Goal: Task Accomplishment & Management: Complete application form

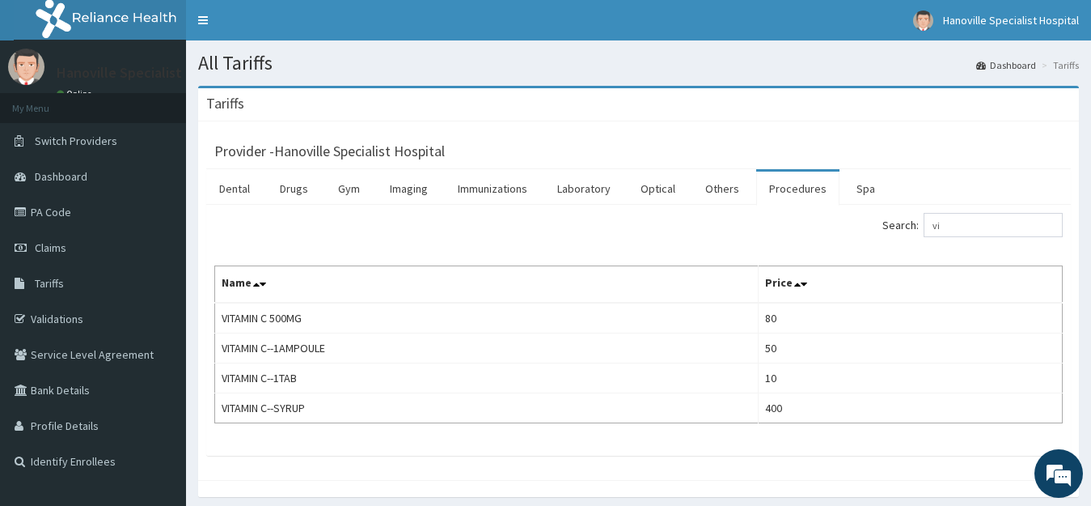
type input "v"
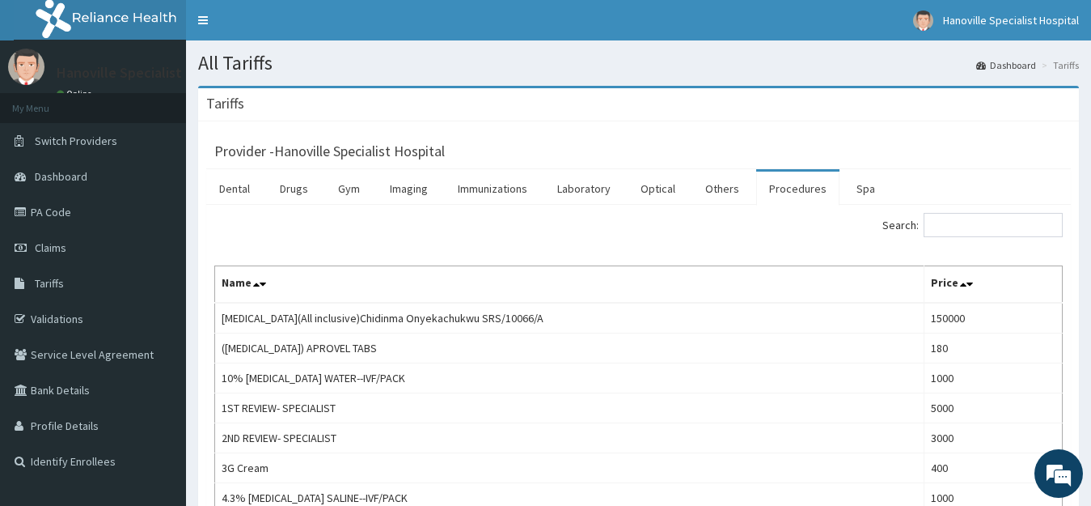
click at [973, 219] on input "Search:" at bounding box center [993, 225] width 139 height 24
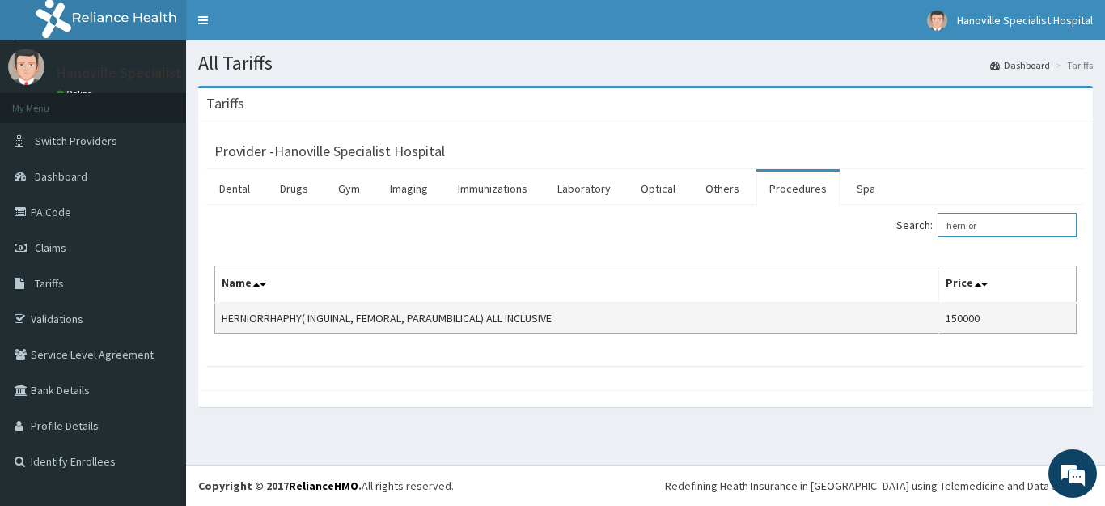
type input "hernior"
drag, startPoint x: 224, startPoint y: 319, endPoint x: 314, endPoint y: 324, distance: 89.9
click at [283, 322] on td "HERNIORRHAPHY( INGUINAL, FEMORAL, PARAUMBILICAL) ALL INCLUSIVE" at bounding box center [577, 318] width 724 height 31
drag, startPoint x: 388, startPoint y: 320, endPoint x: 397, endPoint y: 320, distance: 9.7
click at [392, 320] on td "HERNIORRHAPHY( INGUINAL, FEMORAL, PARAUMBILICAL) ALL INCLUSIVE" at bounding box center [577, 318] width 724 height 31
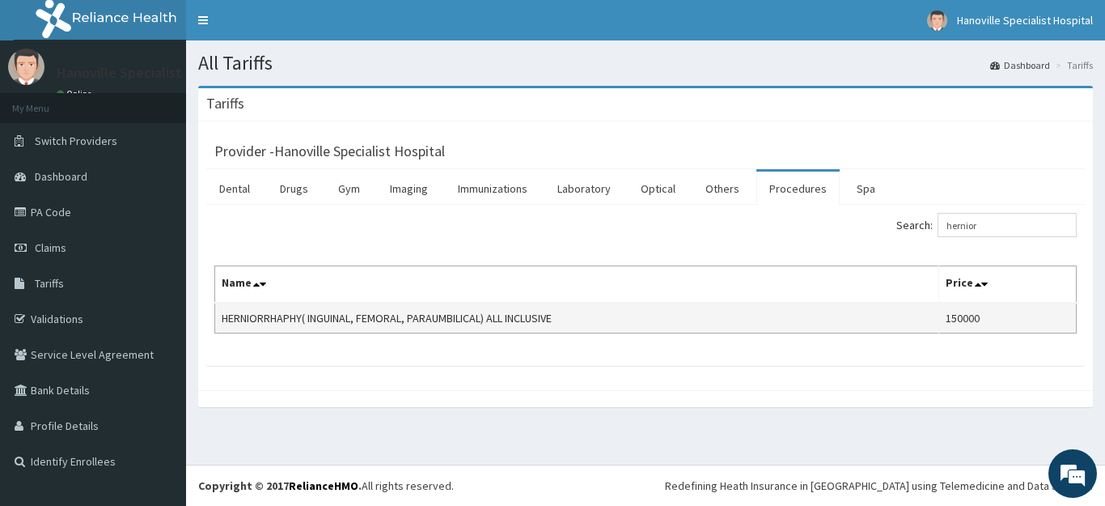
click at [397, 320] on td "HERNIORRHAPHY( INGUINAL, FEMORAL, PARAUMBILICAL) ALL INCLUSIVE" at bounding box center [577, 318] width 724 height 31
click at [421, 320] on td "HERNIORRHAPHY( INGUINAL, FEMORAL, PARAUMBILICAL) ALL INCLUSIVE" at bounding box center [577, 318] width 724 height 31
click at [222, 316] on td "HERNIORRHAPHY( INGUINAL, FEMORAL, PARAUMBILICAL) ALL INCLUSIVE" at bounding box center [577, 318] width 724 height 31
drag, startPoint x: 222, startPoint y: 317, endPoint x: 303, endPoint y: 316, distance: 80.1
click at [303, 316] on td "HERNIORRHAPHY( INGUINAL, FEMORAL, PARAUMBILICAL) ALL INCLUSIVE" at bounding box center [577, 318] width 724 height 31
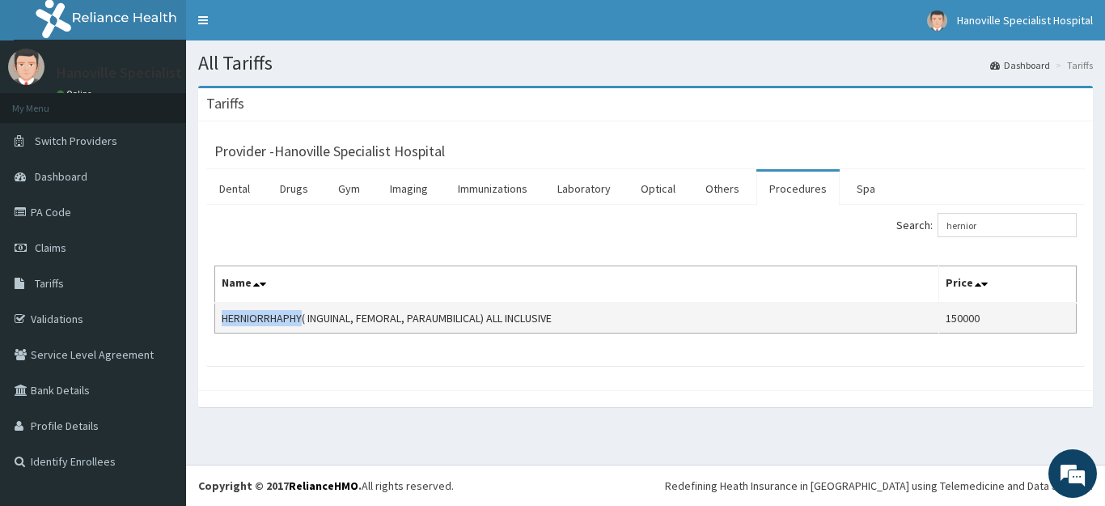
copy td "HERNIORRHAPHY"
click at [40, 277] on span "Tariffs" at bounding box center [49, 283] width 29 height 15
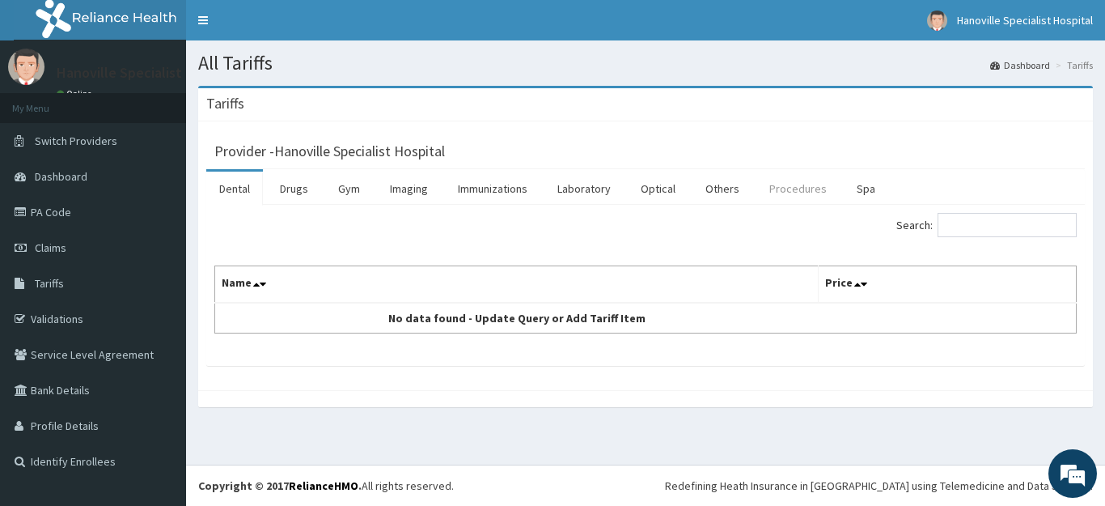
click at [804, 183] on link "Procedures" at bounding box center [797, 189] width 83 height 34
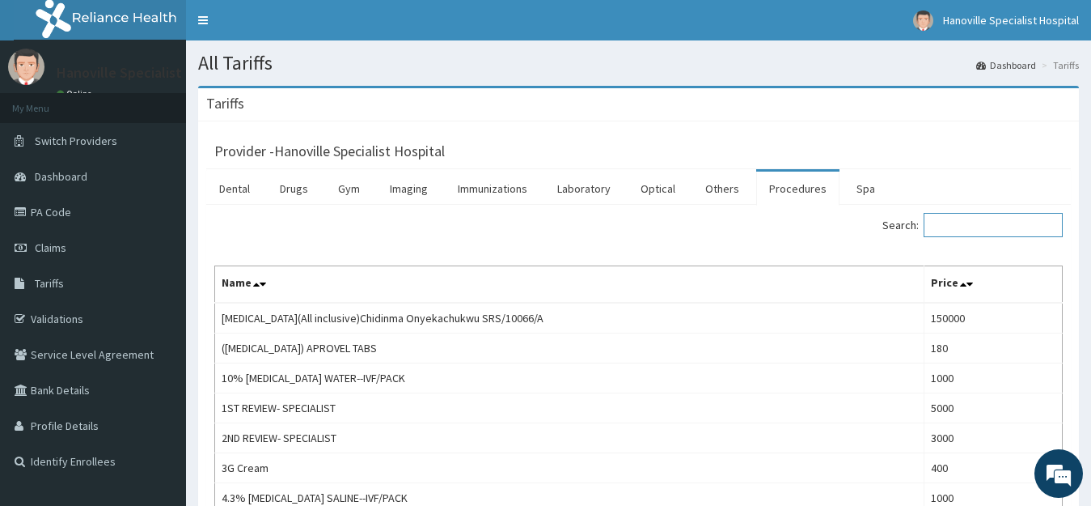
click at [1008, 229] on input "Search:" at bounding box center [993, 225] width 139 height 24
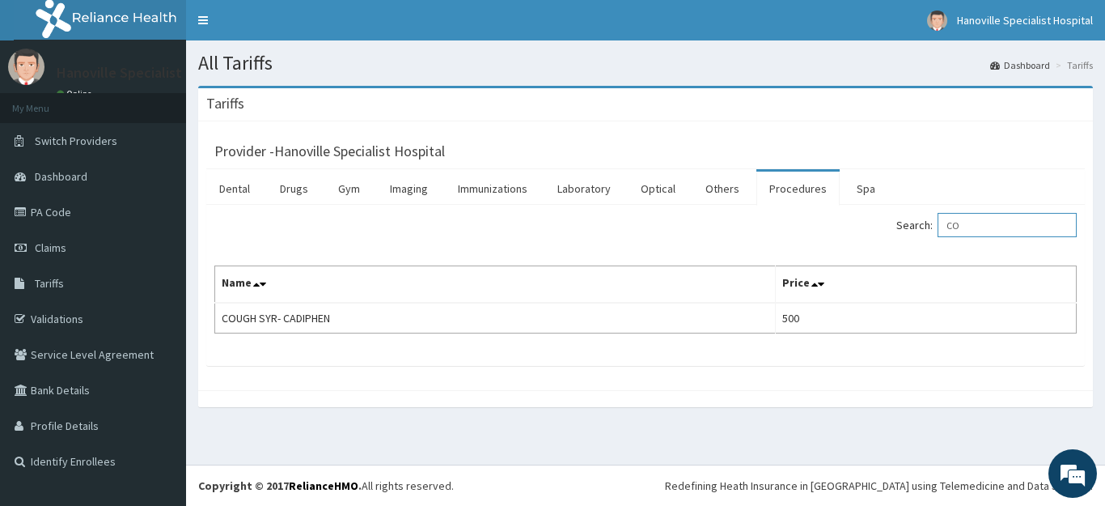
type input "C"
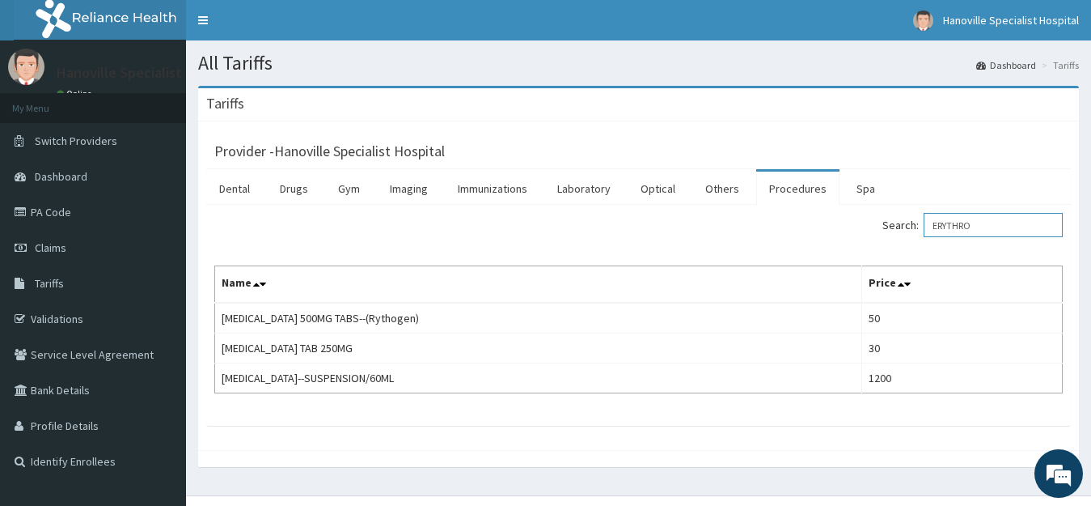
type input "ERYTHRO"
click at [57, 244] on span "Claims" at bounding box center [51, 247] width 32 height 15
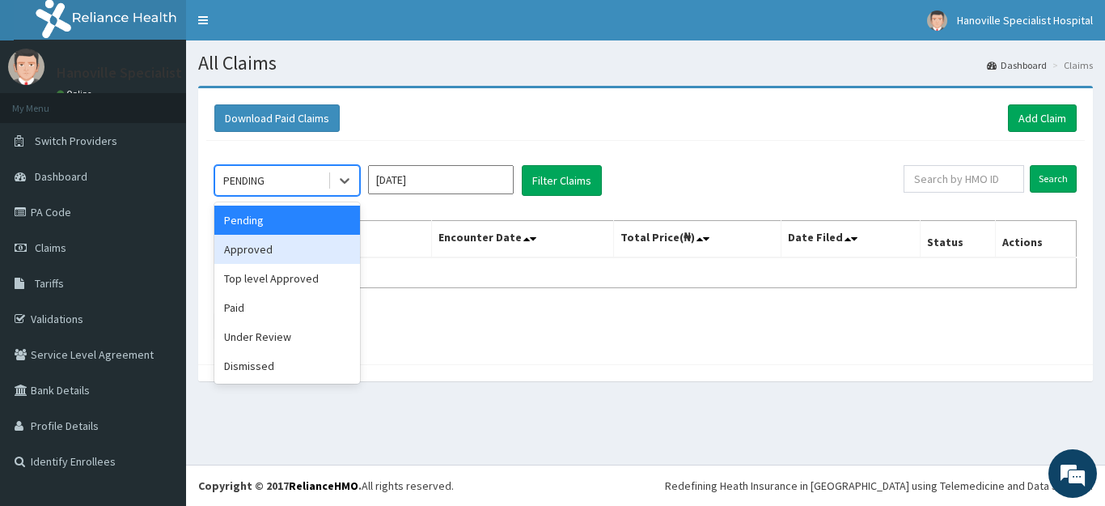
click at [278, 250] on div "Approved" at bounding box center [287, 249] width 146 height 29
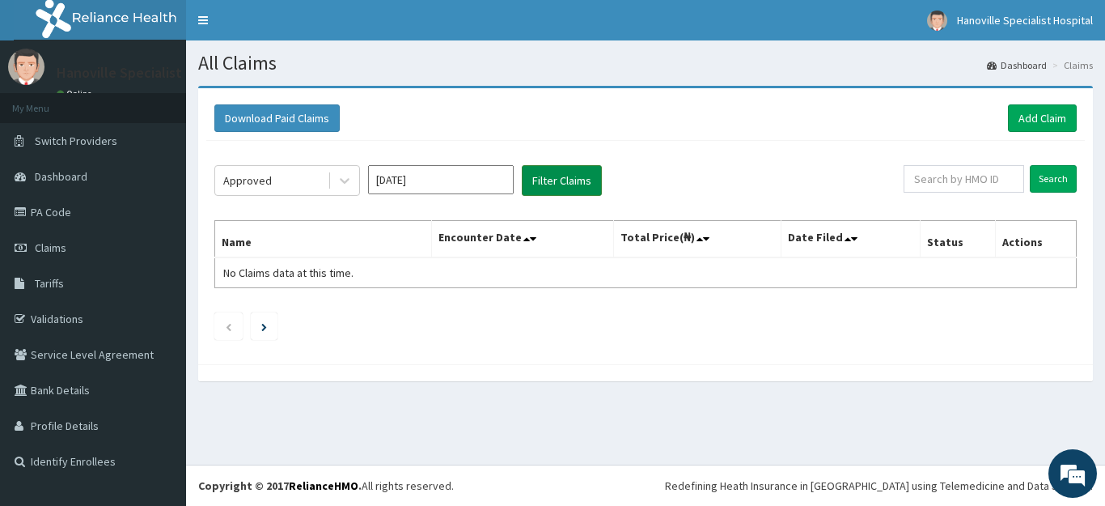
click at [570, 175] on button "Filter Claims" at bounding box center [562, 180] width 80 height 31
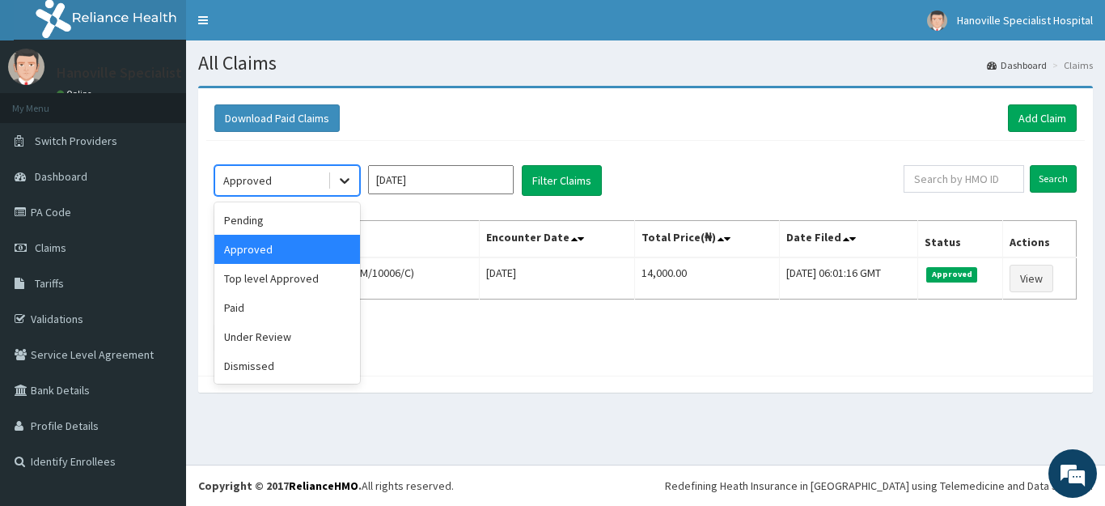
click at [356, 176] on div at bounding box center [344, 180] width 29 height 29
click at [310, 284] on div "Top level Approved" at bounding box center [287, 278] width 146 height 29
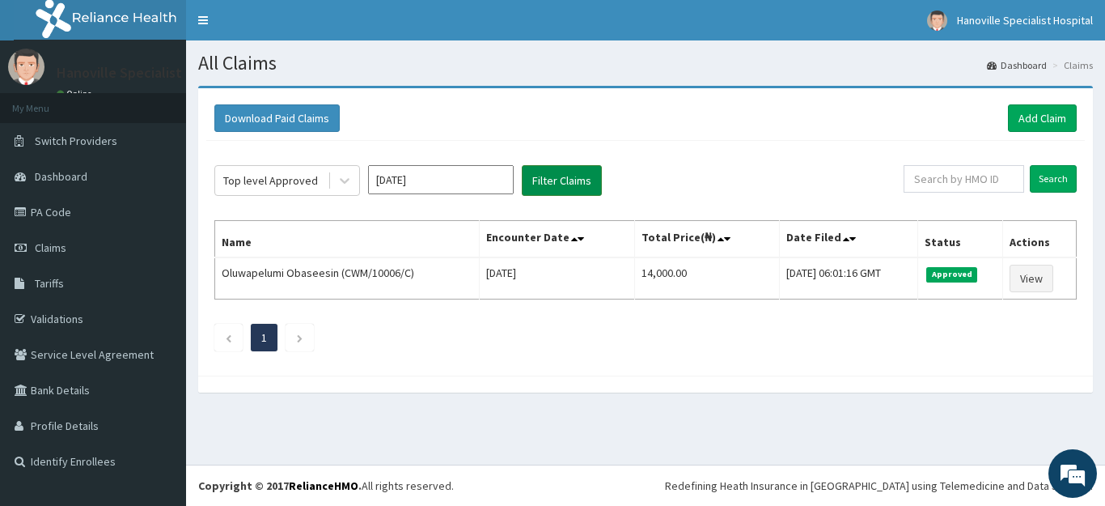
click at [549, 171] on button "Filter Claims" at bounding box center [562, 180] width 80 height 31
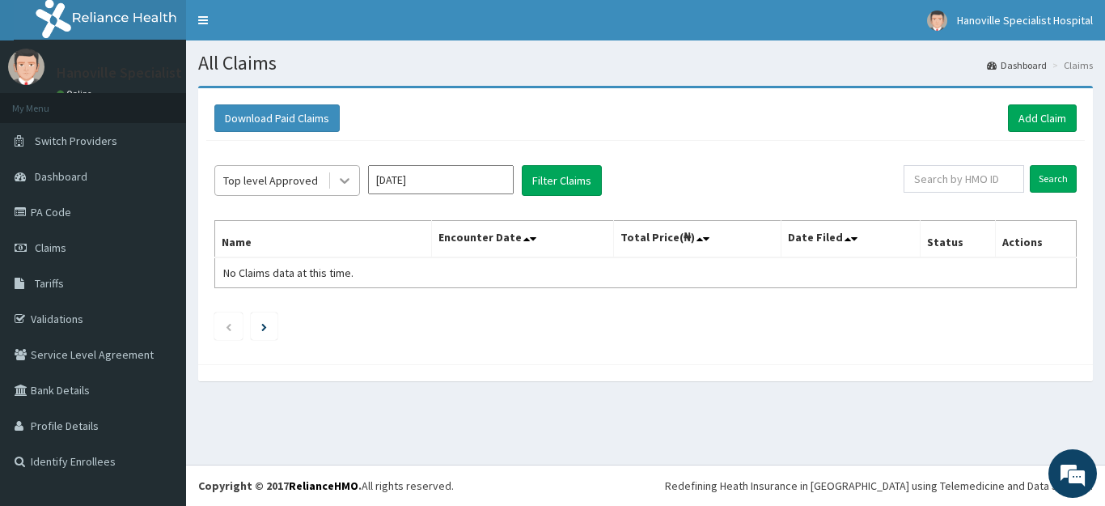
click at [349, 184] on icon at bounding box center [345, 180] width 16 height 16
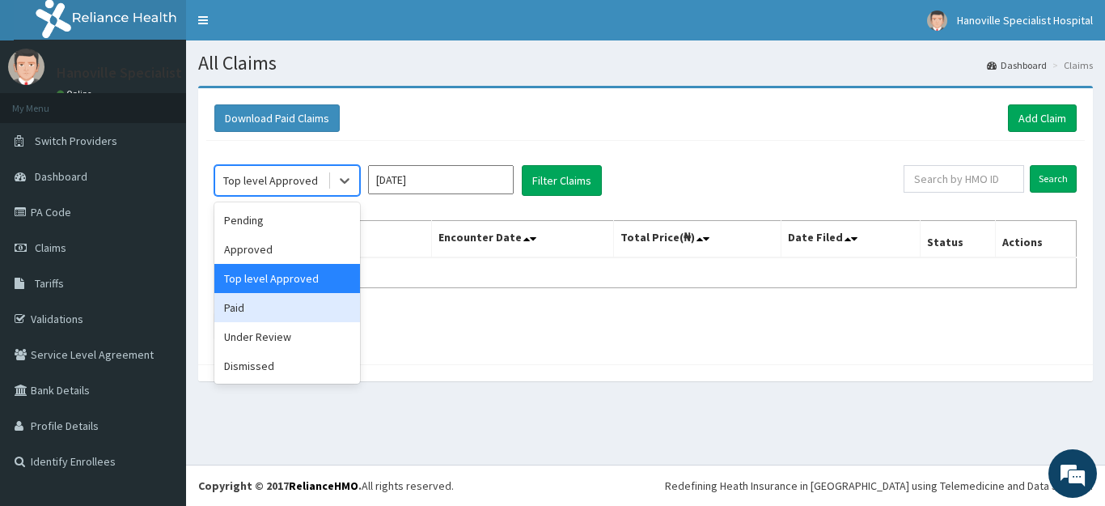
click at [257, 316] on div "Paid" at bounding box center [287, 307] width 146 height 29
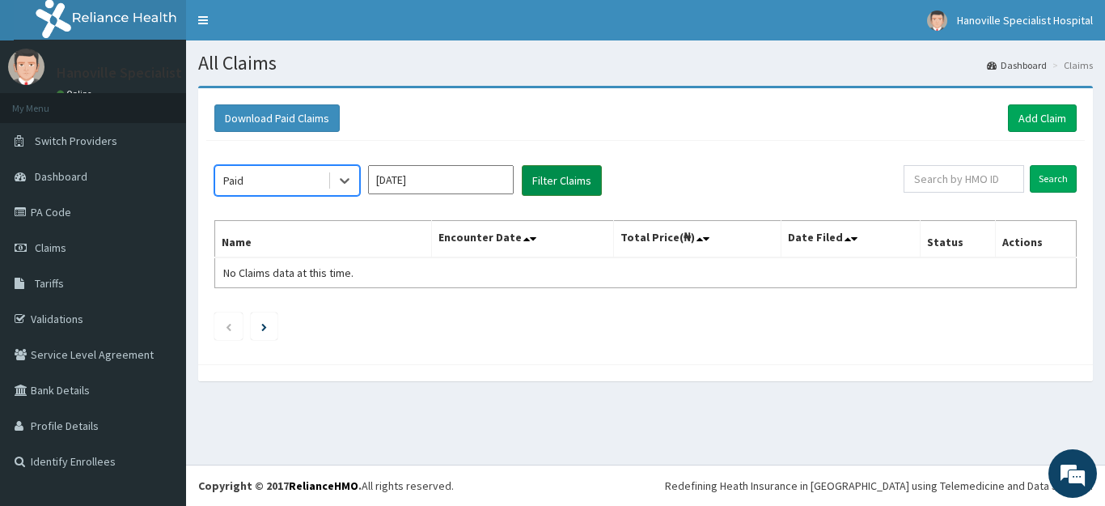
click at [550, 189] on button "Filter Claims" at bounding box center [562, 180] width 80 height 31
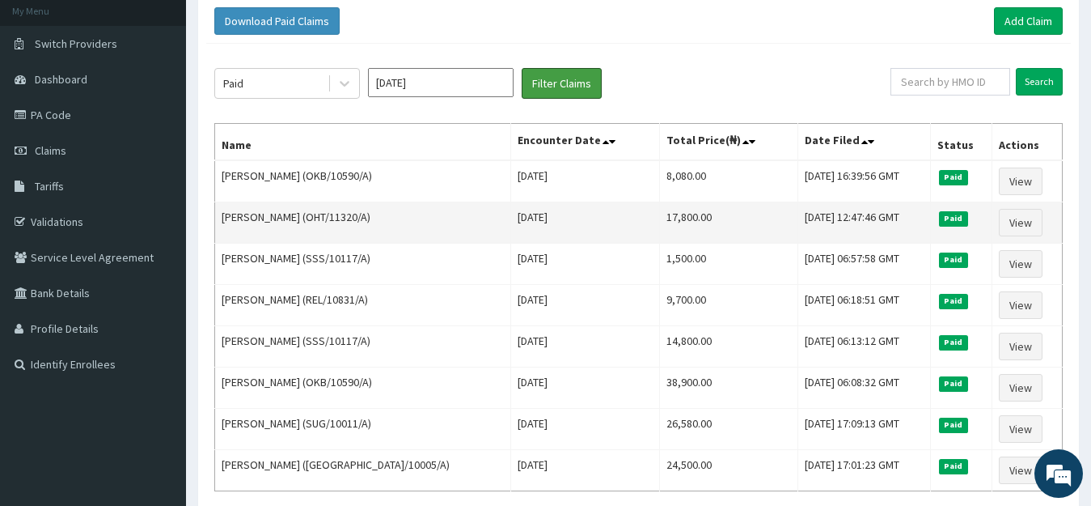
scroll to position [100, 0]
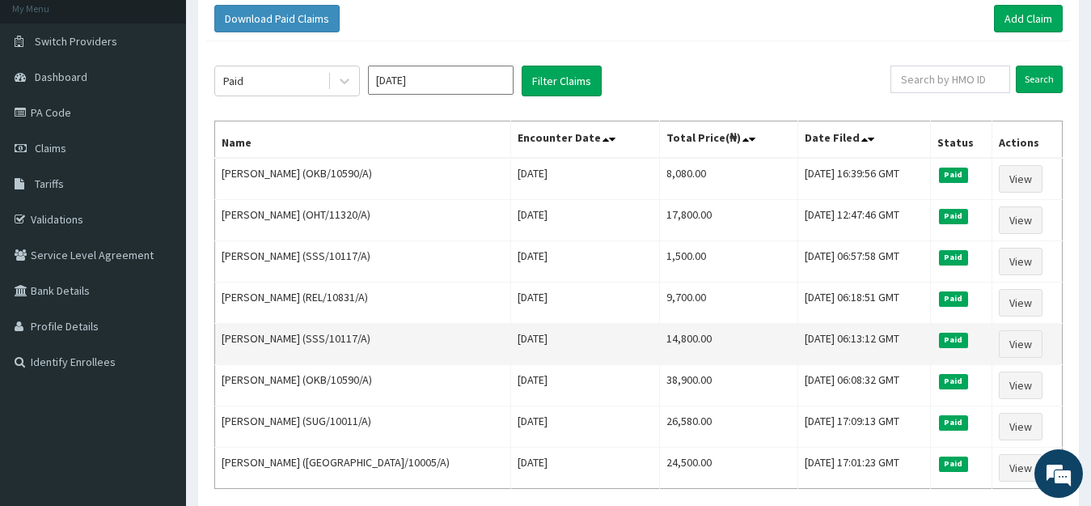
click at [265, 324] on td "Ibironke Olatunbosun (SSS/10117/A)" at bounding box center [363, 344] width 296 height 41
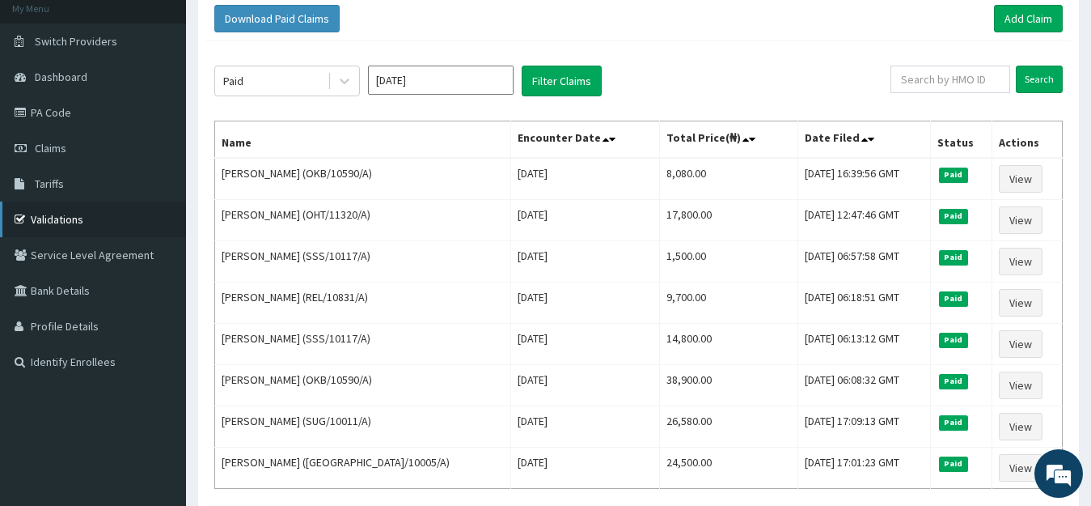
click at [27, 220] on icon at bounding box center [23, 219] width 16 height 11
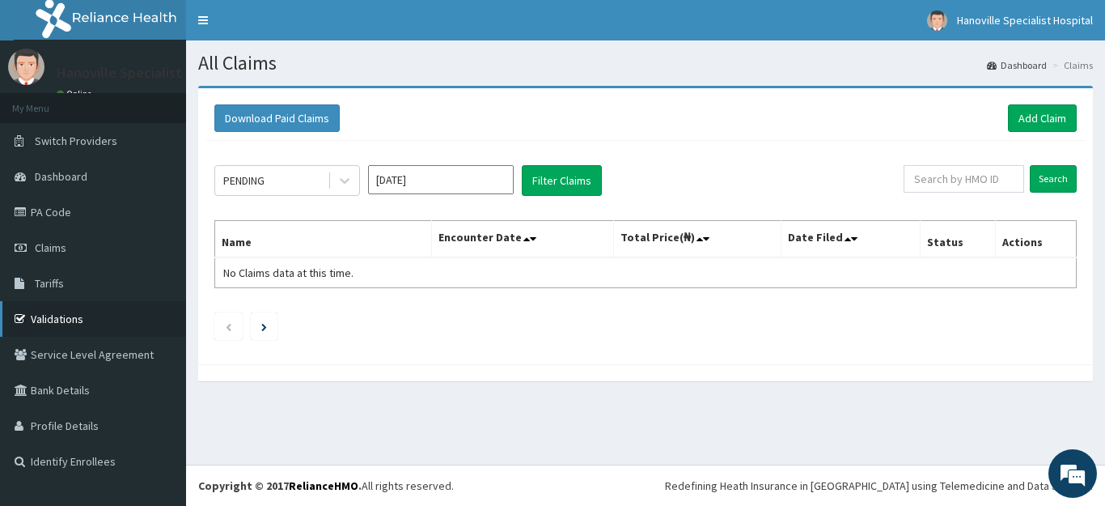
click at [56, 316] on link "Validations" at bounding box center [93, 319] width 186 height 36
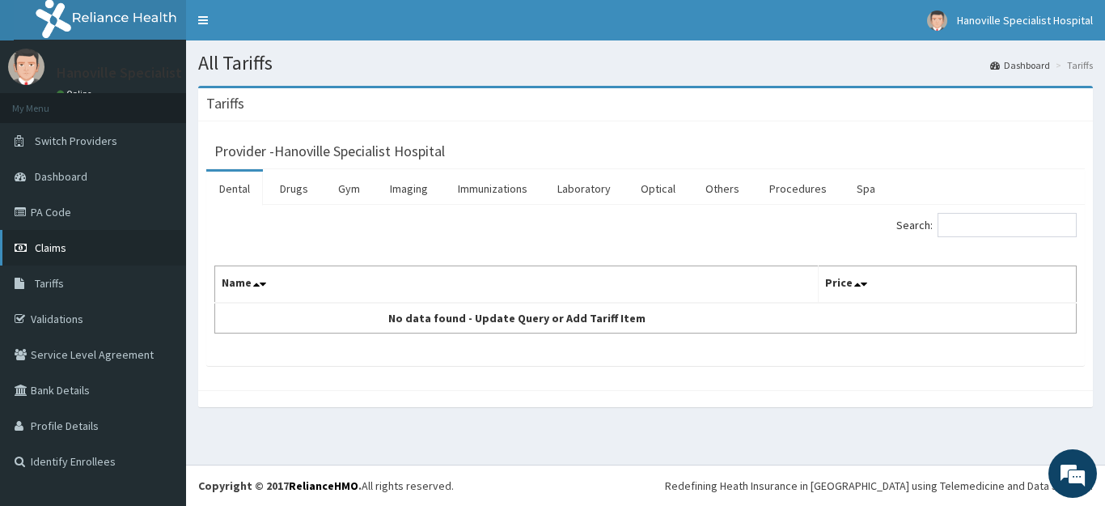
click at [93, 256] on link "Claims" at bounding box center [93, 248] width 186 height 36
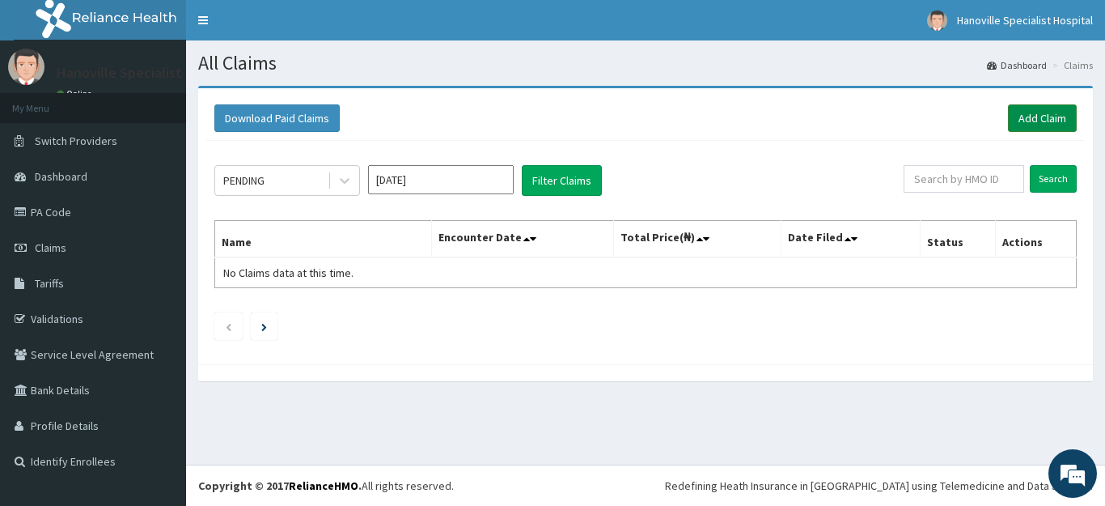
click at [1026, 108] on link "Add Claim" at bounding box center [1042, 118] width 69 height 28
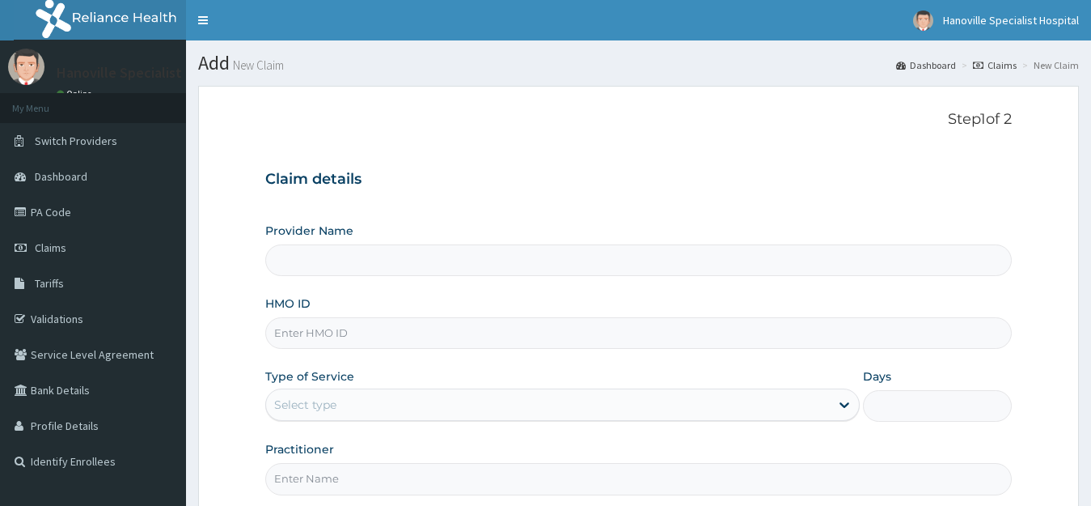
type input "Hanoville Specialist Hospital"
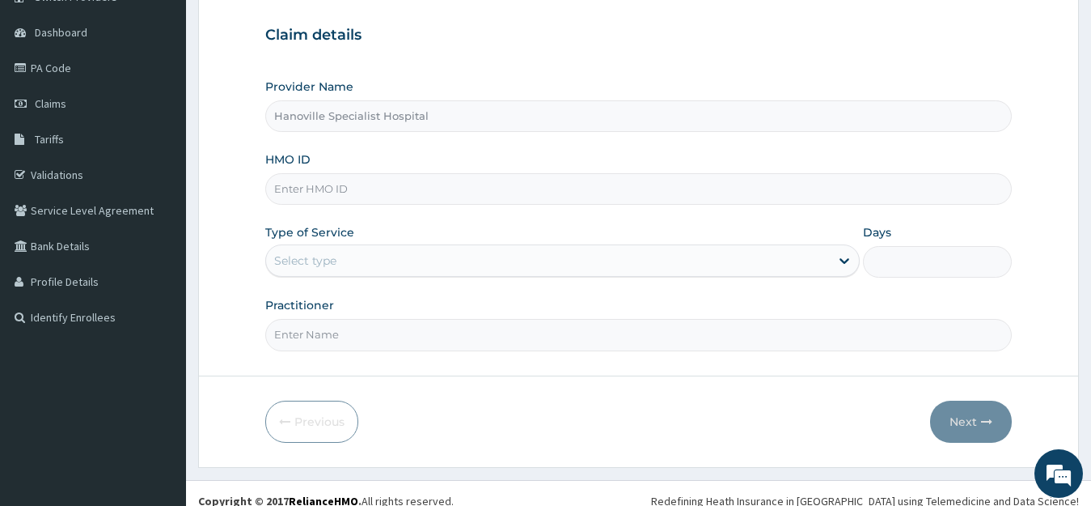
scroll to position [142, 0]
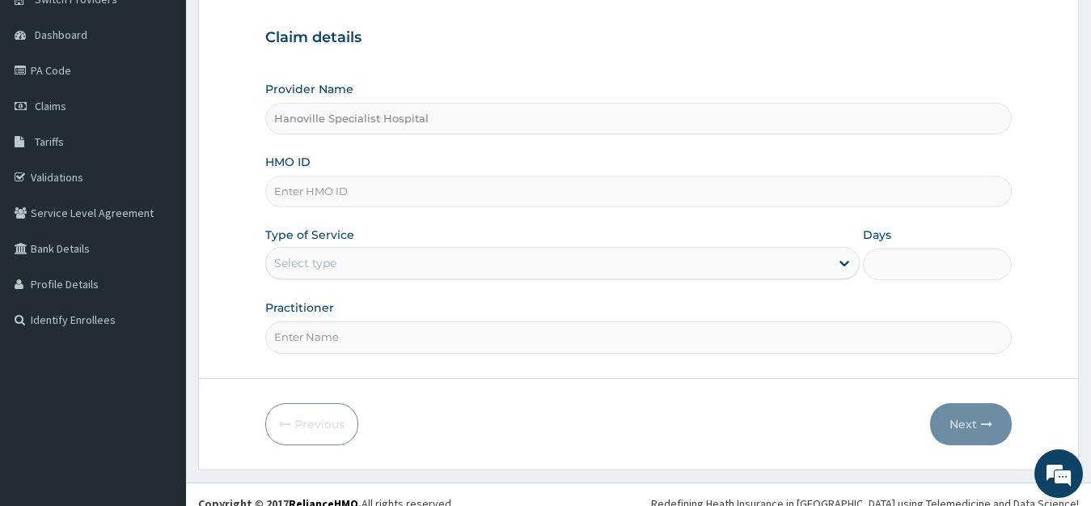
click at [536, 190] on input "HMO ID" at bounding box center [639, 192] width 748 height 32
type input "r"
type input "REL/10831/A"
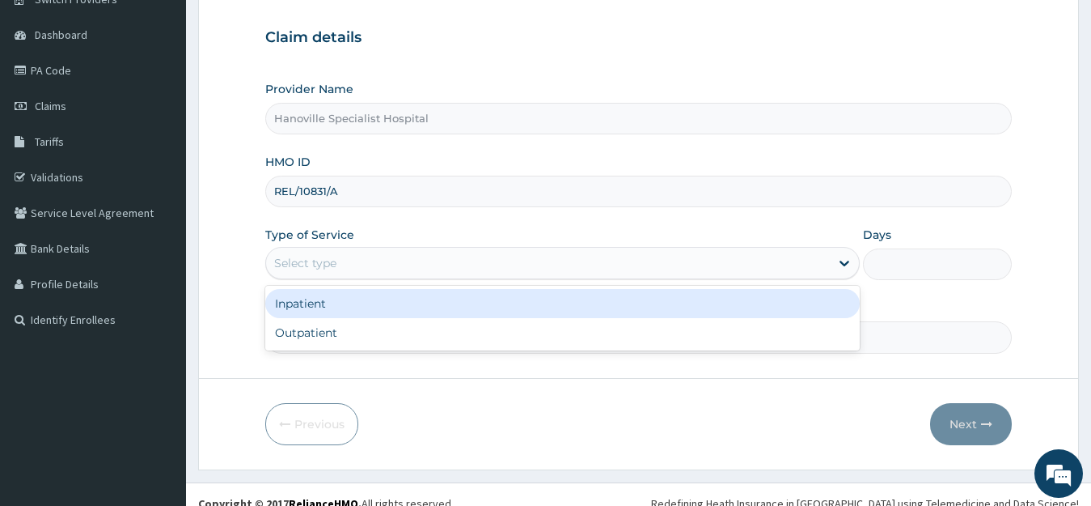
click at [401, 260] on div "Select type" at bounding box center [548, 263] width 565 height 26
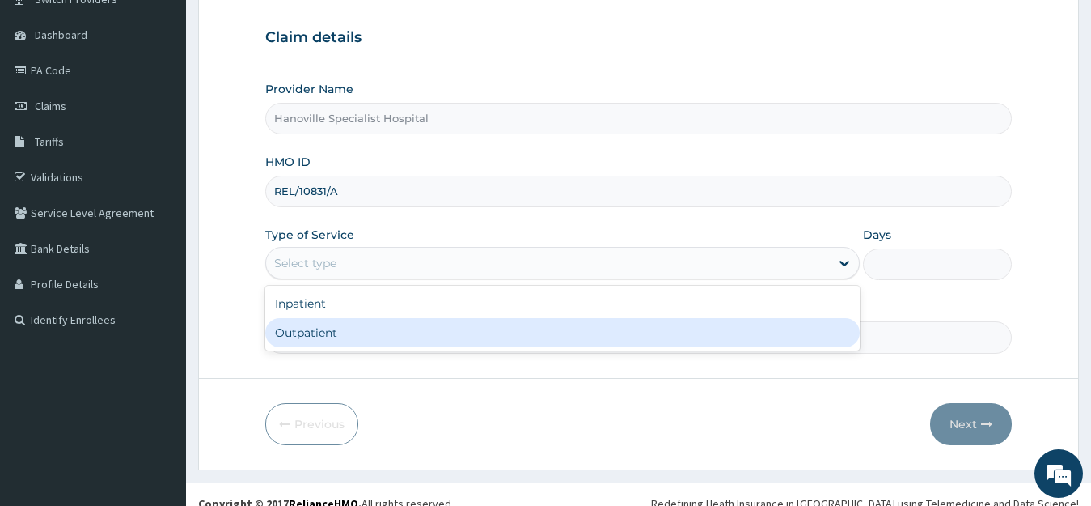
click at [393, 321] on div "Outpatient" at bounding box center [562, 332] width 595 height 29
type input "1"
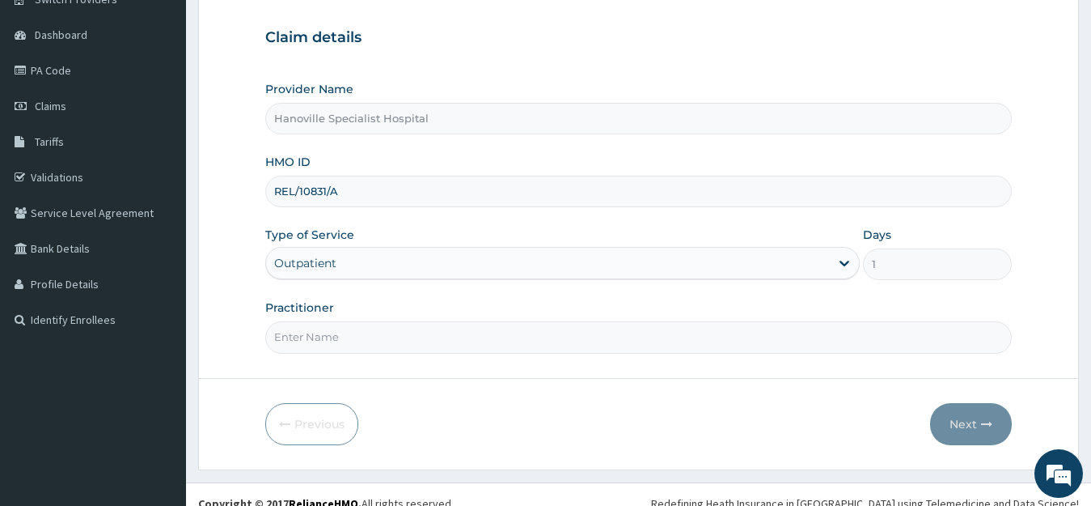
click at [381, 352] on input "Practitioner" at bounding box center [639, 337] width 748 height 32
type input "DR DAIRO"
click at [968, 419] on button "Next" at bounding box center [971, 424] width 82 height 42
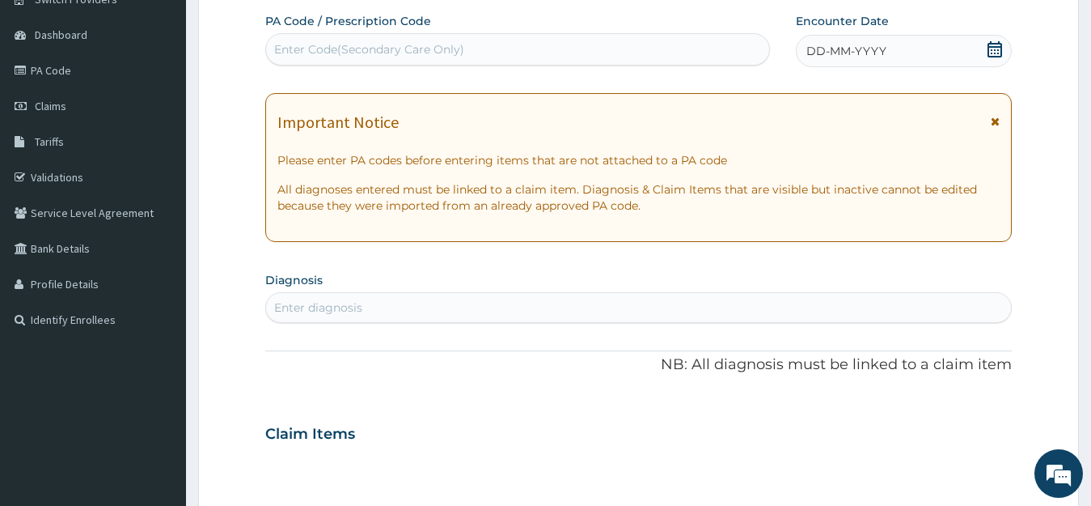
click at [651, 41] on div "Enter Code(Secondary Care Only)" at bounding box center [517, 49] width 503 height 26
click at [426, 40] on div "Enter Code(Secondary Care Only)" at bounding box center [517, 49] width 503 height 26
click at [537, 312] on div "Enter diagnosis" at bounding box center [639, 307] width 746 height 26
click at [810, 52] on span "DD-MM-YYYY" at bounding box center [847, 51] width 80 height 16
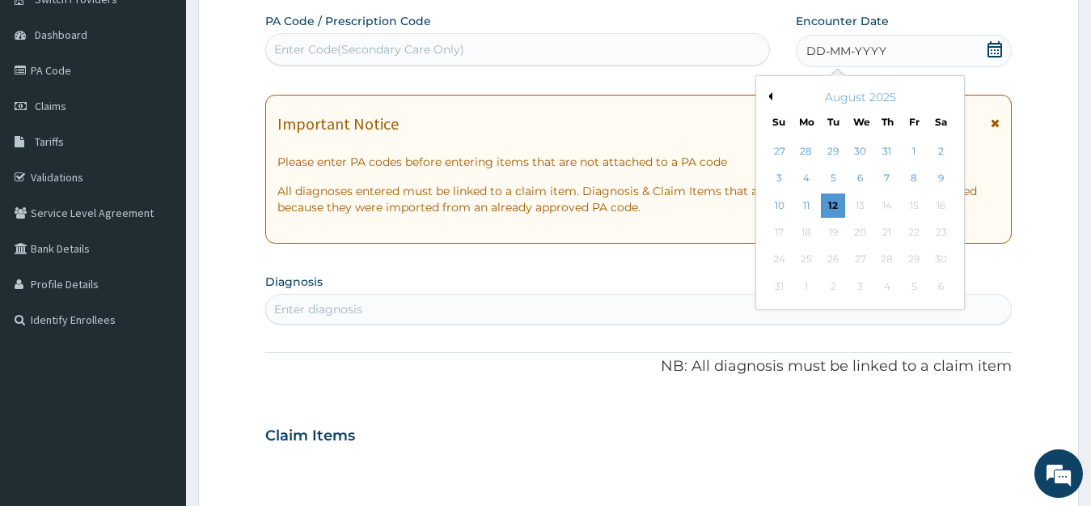
click at [997, 41] on icon at bounding box center [995, 49] width 16 height 16
click at [832, 201] on div "12" at bounding box center [833, 205] width 24 height 24
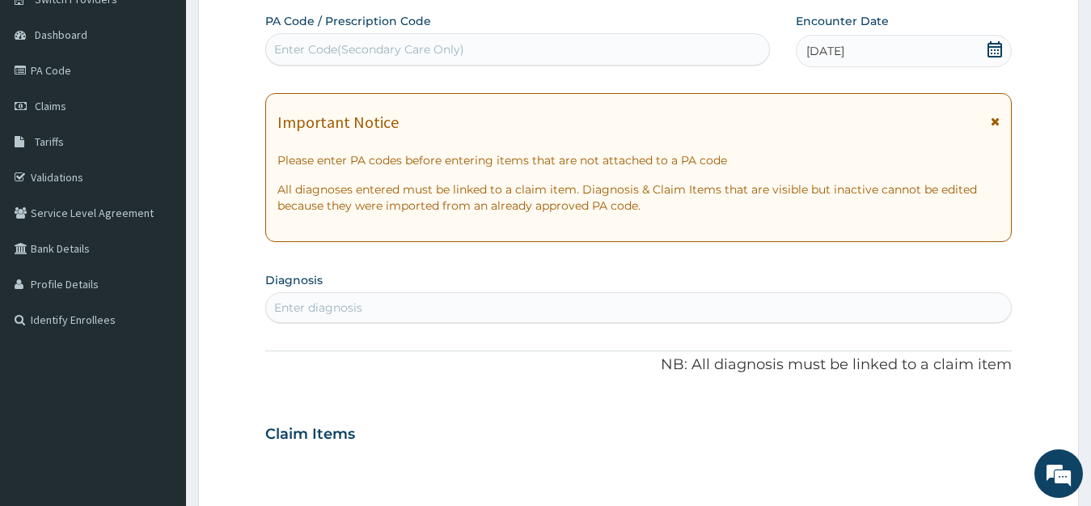
click at [425, 320] on div "Enter diagnosis" at bounding box center [639, 307] width 746 height 26
drag, startPoint x: 425, startPoint y: 320, endPoint x: 422, endPoint y: 309, distance: 10.8
click at [422, 309] on div "Enter diagnosis" at bounding box center [639, 307] width 746 height 26
type input "MALA"
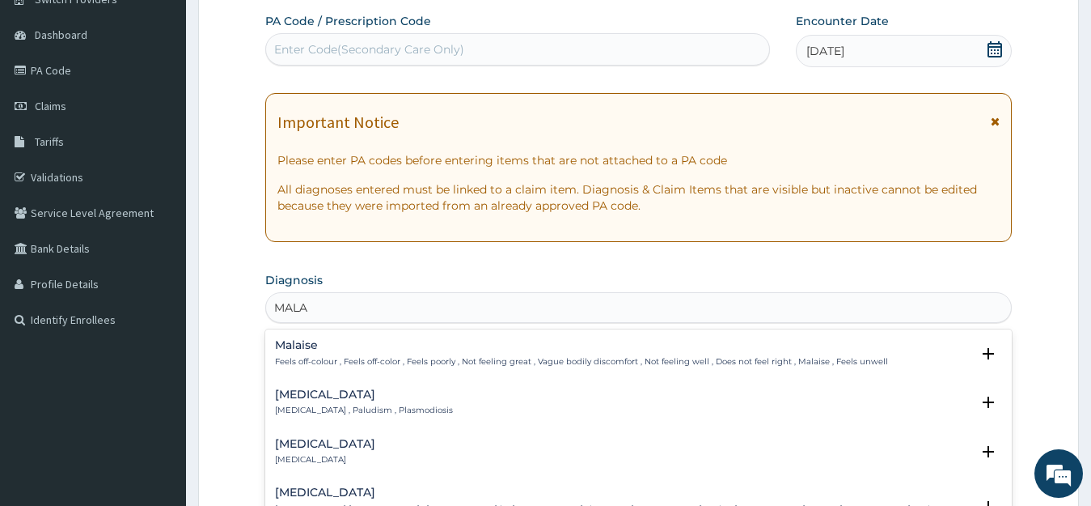
drag, startPoint x: 353, startPoint y: 435, endPoint x: 350, endPoint y: 395, distance: 40.5
click at [350, 395] on div "Malaise Feels off-colour , Feels off-color , Feels poorly , Not feeling great ,…" at bounding box center [639, 450] width 748 height 243
click at [350, 395] on h4 "Malaria" at bounding box center [364, 394] width 178 height 12
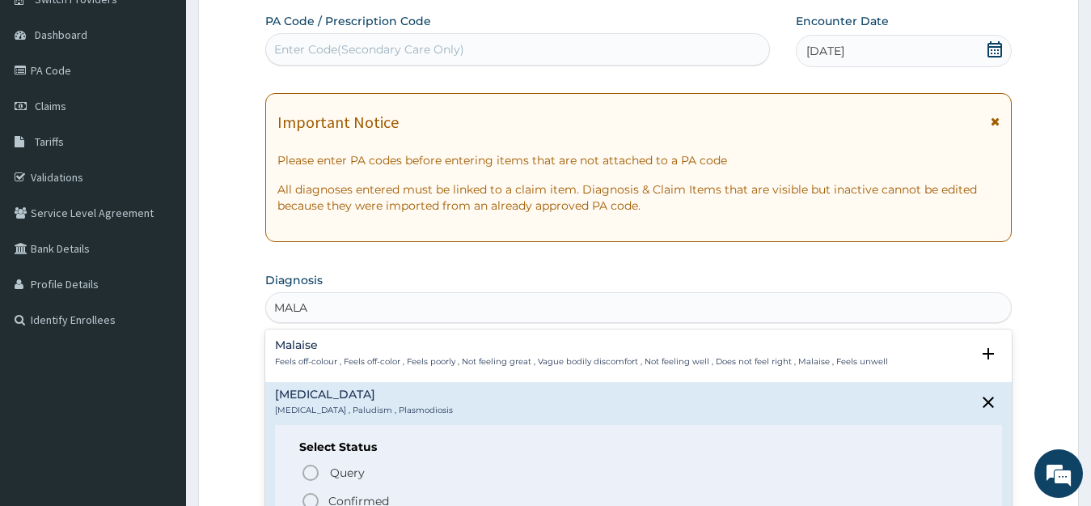
click at [350, 395] on h4 "Malaria" at bounding box center [364, 394] width 178 height 12
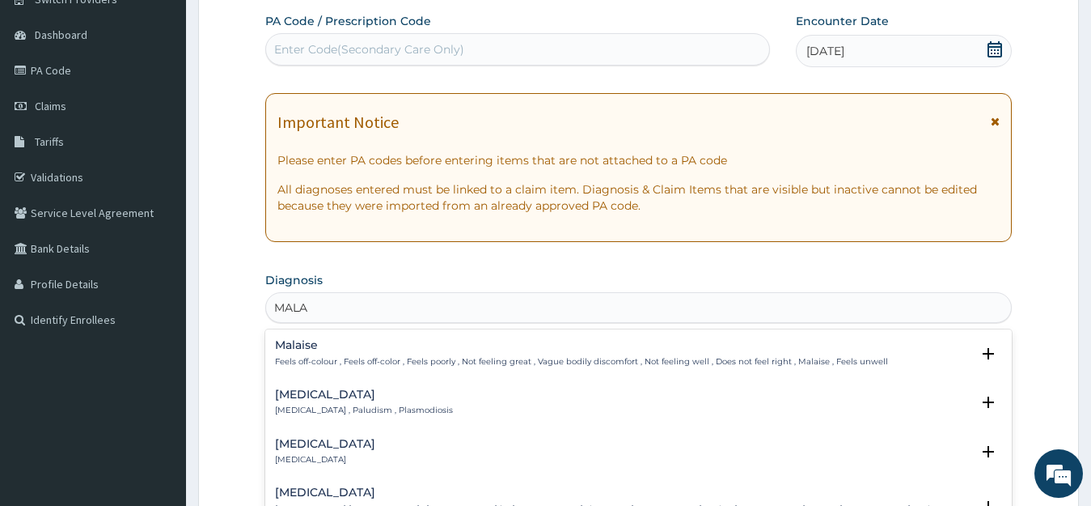
click at [388, 405] on p "Malaria , Paludism , Plasmodiosis" at bounding box center [364, 410] width 178 height 11
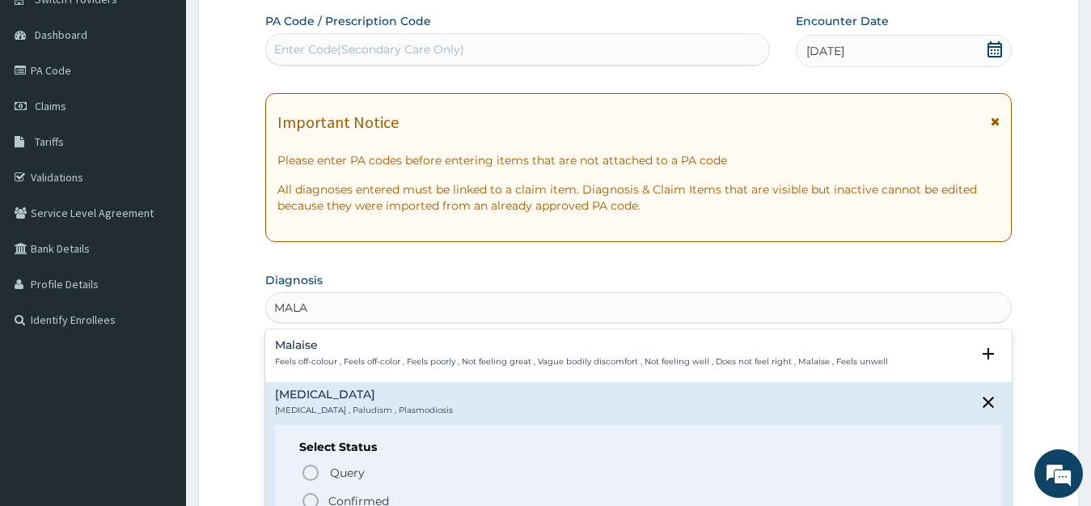
click at [312, 496] on icon "status option filled" at bounding box center [310, 500] width 19 height 19
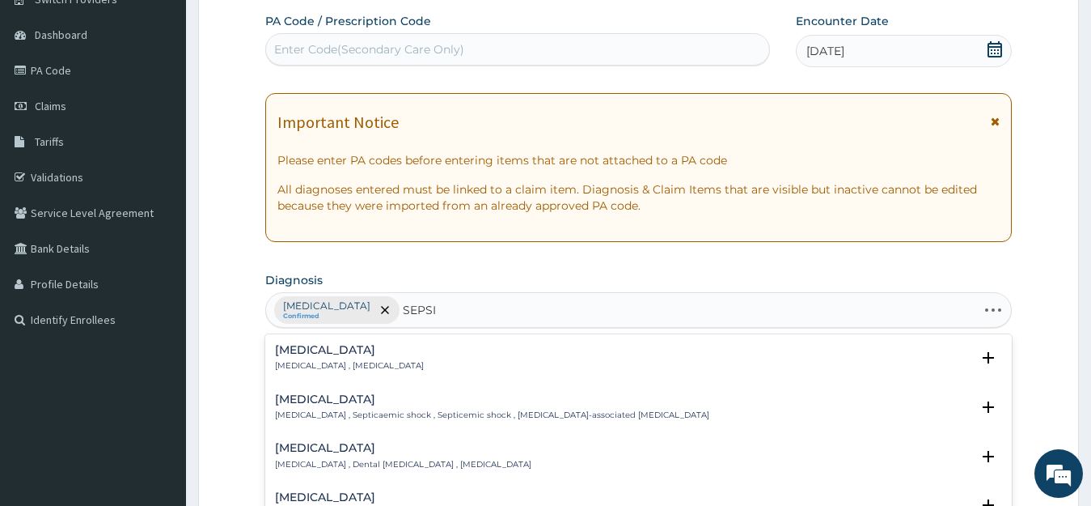
type input "SEPSIS"
click at [346, 362] on p "Systemic infection , Sepsis" at bounding box center [349, 365] width 149 height 11
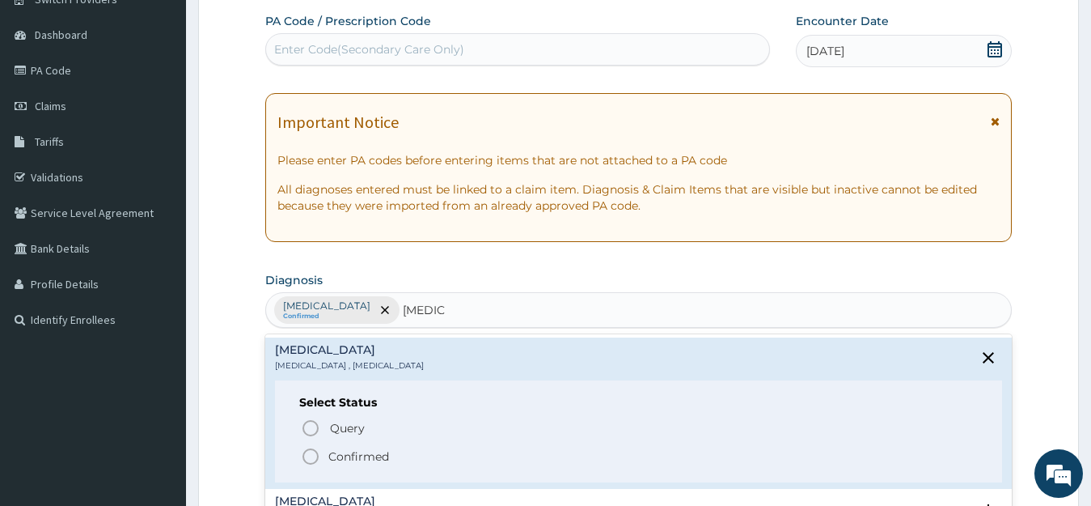
click at [311, 456] on icon "status option filled" at bounding box center [310, 456] width 19 height 19
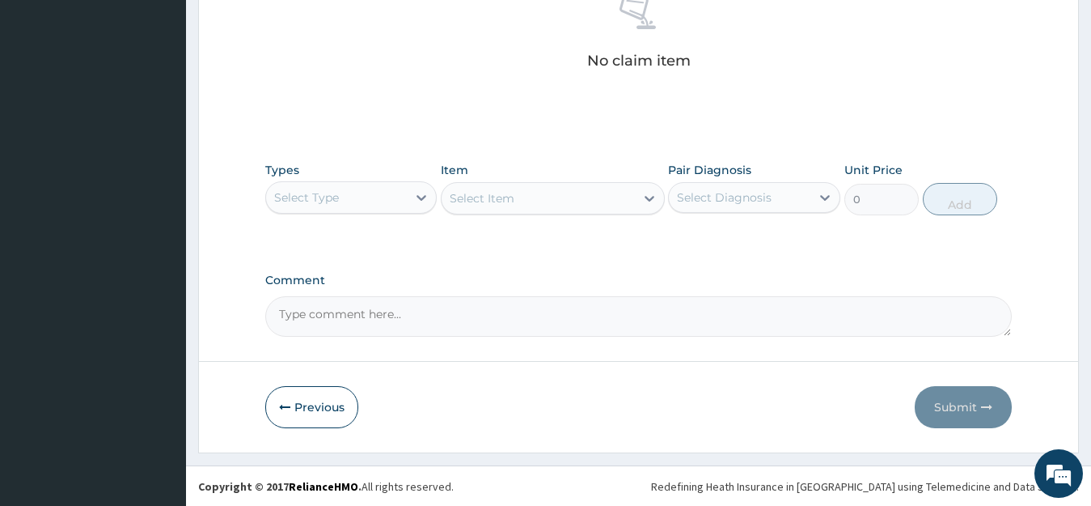
scroll to position [661, 0]
click at [417, 192] on icon at bounding box center [421, 197] width 16 height 16
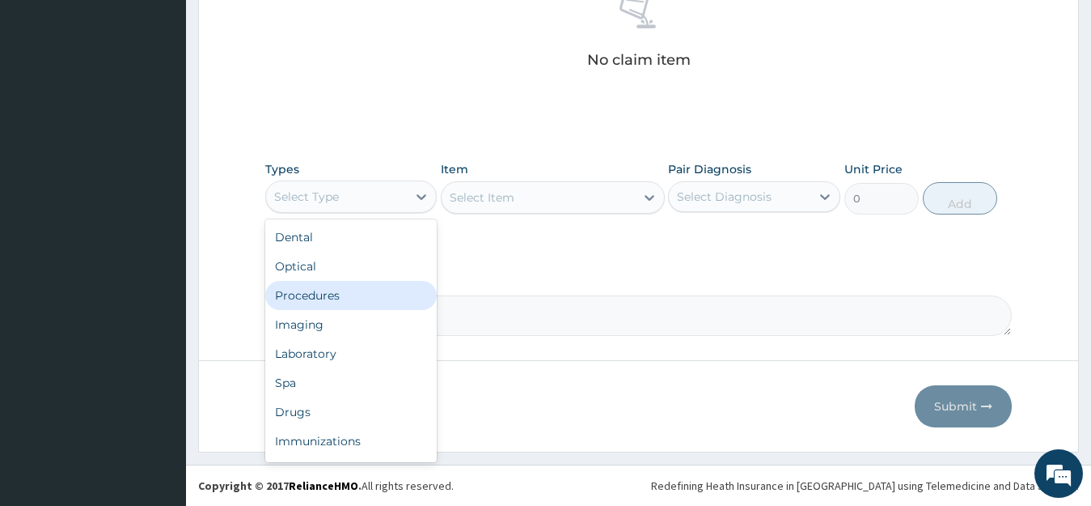
click at [320, 290] on div "Procedures" at bounding box center [351, 295] width 172 height 29
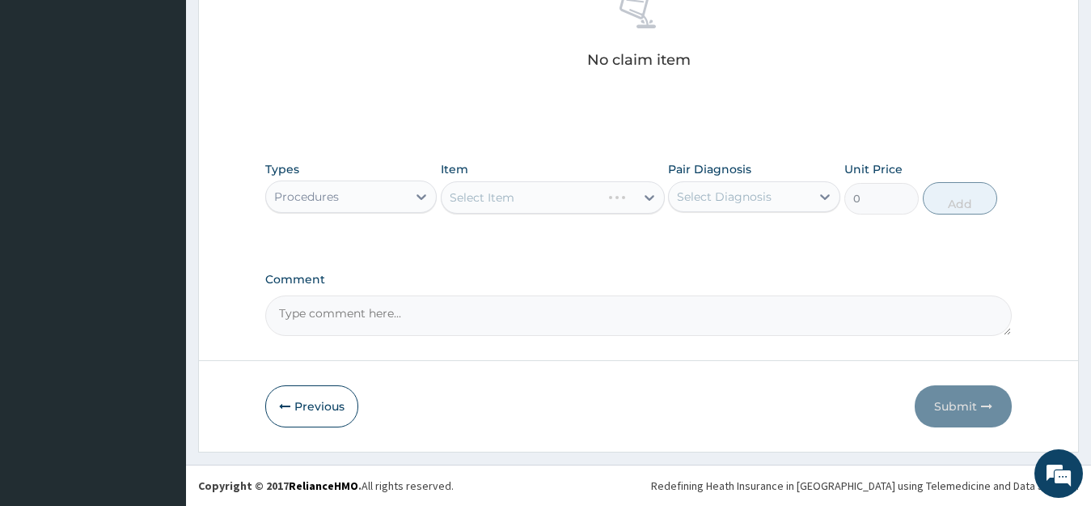
click at [647, 195] on div "Select Item" at bounding box center [553, 197] width 224 height 32
click at [647, 195] on icon at bounding box center [650, 197] width 16 height 16
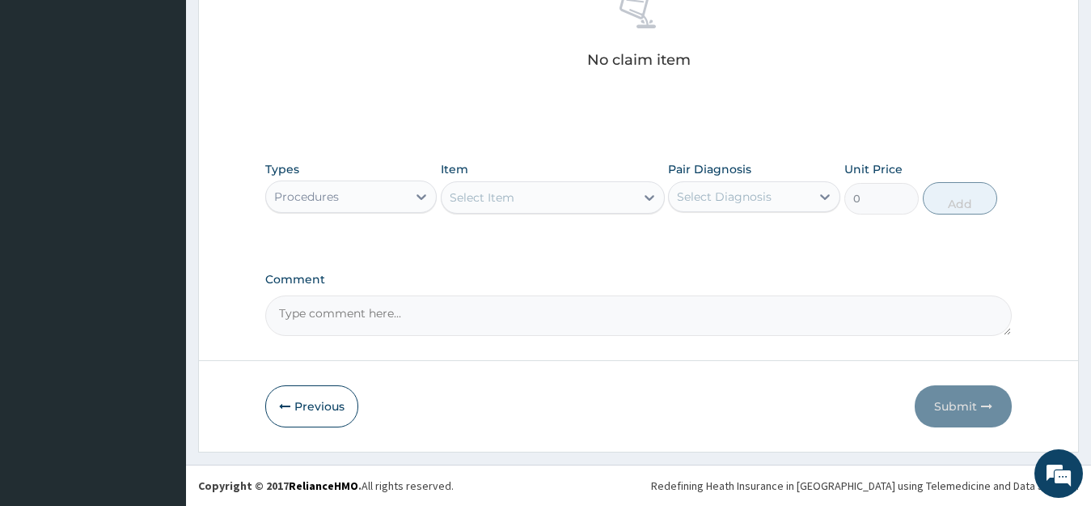
click at [647, 195] on icon at bounding box center [650, 197] width 16 height 16
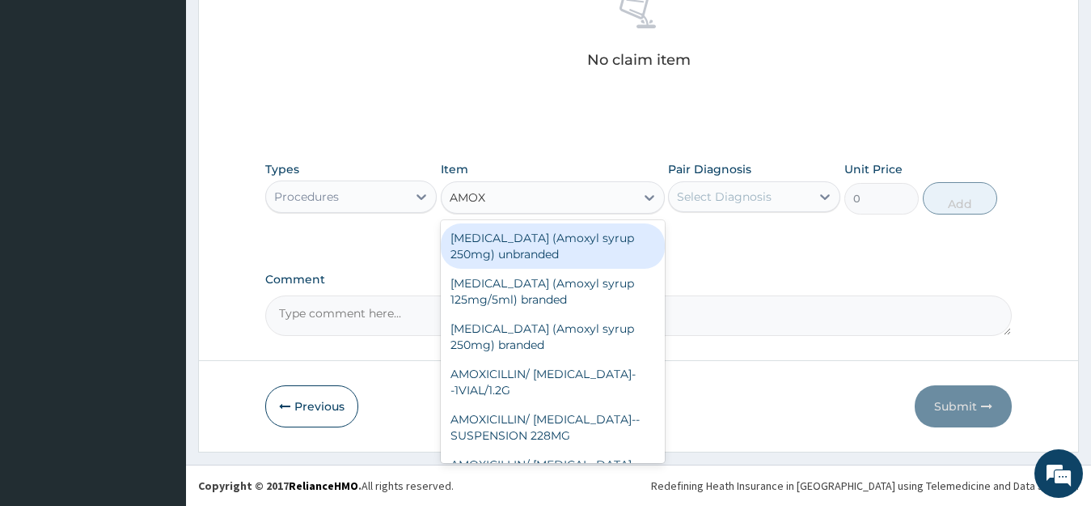
type input "AMOXY"
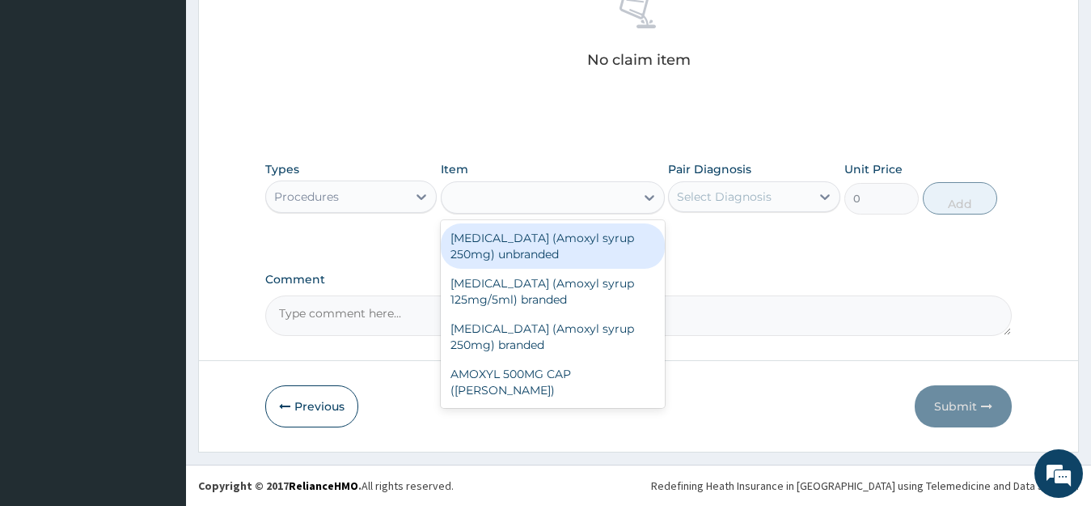
click at [647, 195] on icon at bounding box center [650, 197] width 16 height 16
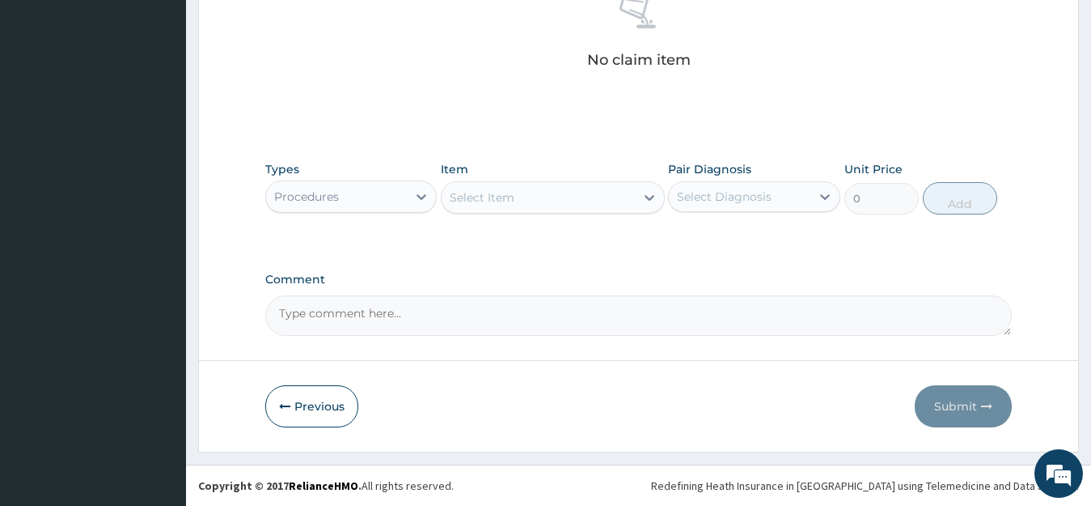
click at [647, 195] on icon at bounding box center [650, 197] width 16 height 16
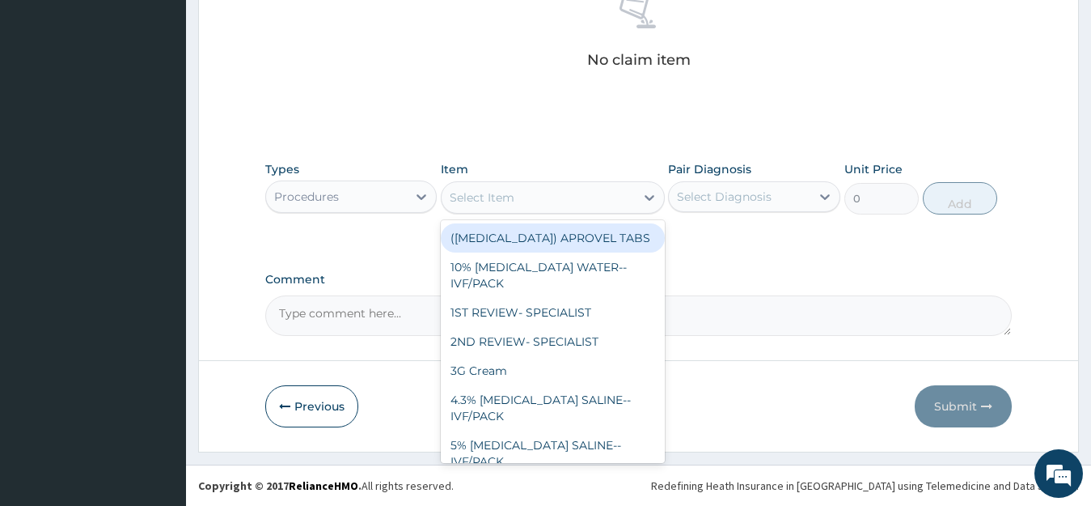
click at [647, 195] on icon at bounding box center [650, 197] width 16 height 16
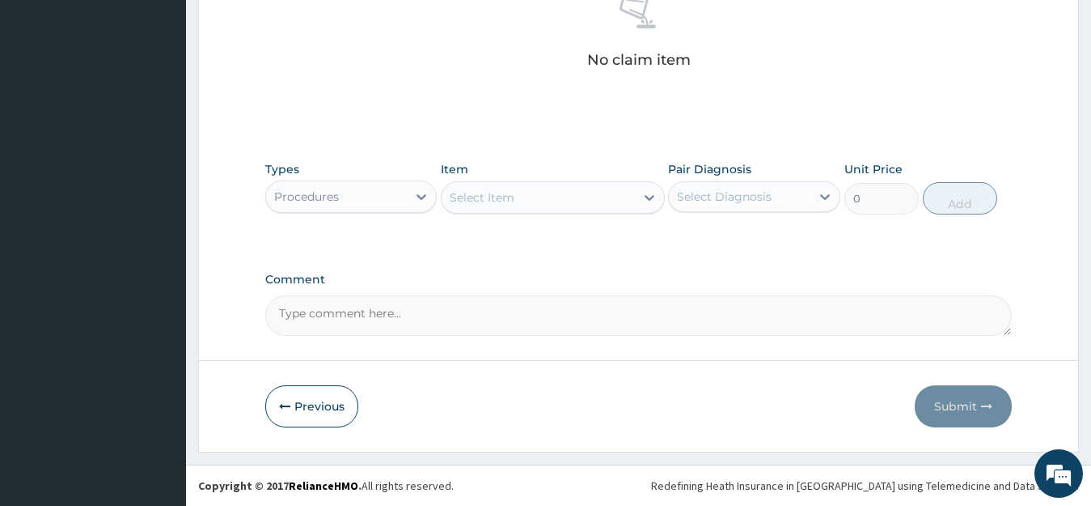
click at [647, 195] on icon at bounding box center [650, 197] width 16 height 16
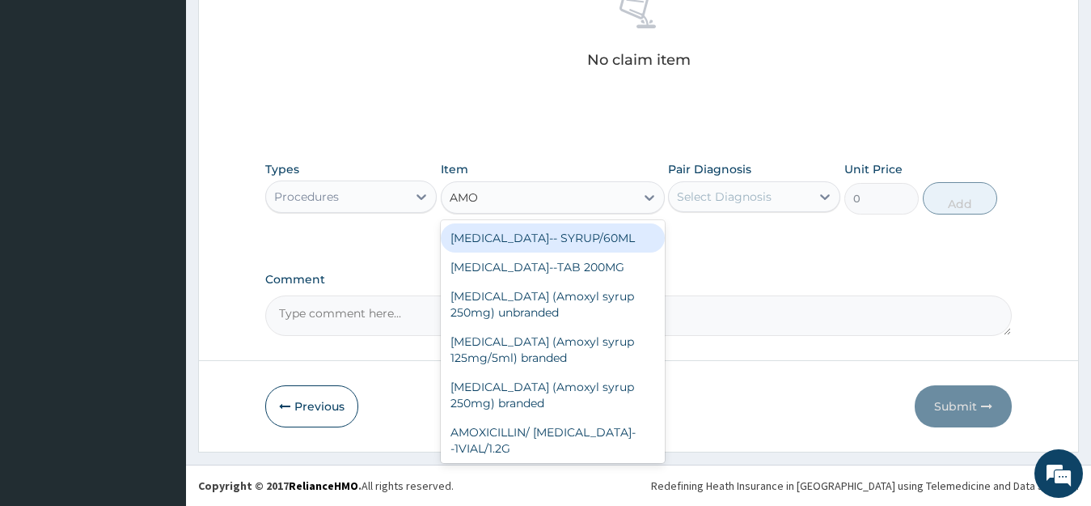
type input "AMOX"
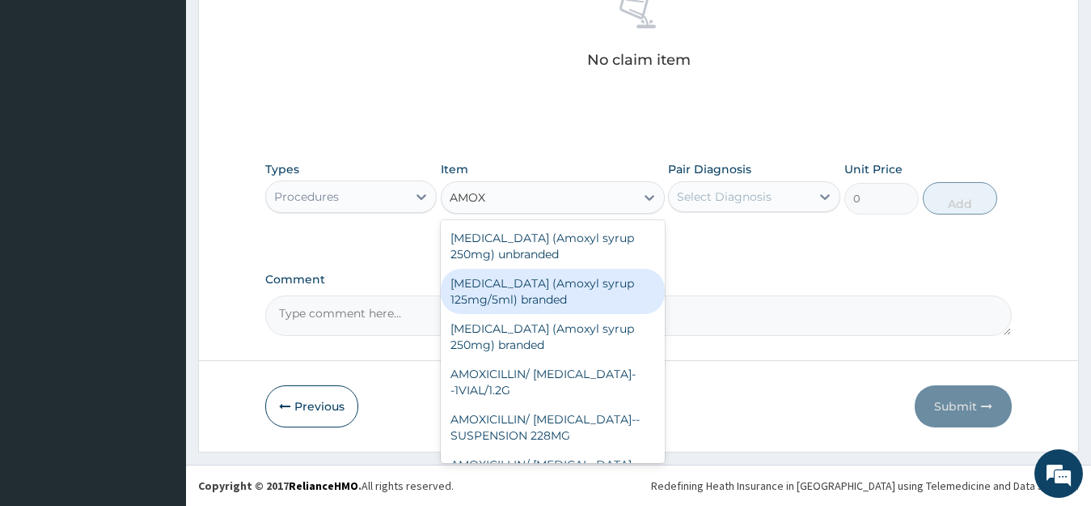
click at [543, 270] on div "Amoxicillin (Amoxyl syrup 125mg/5ml) branded" at bounding box center [553, 291] width 224 height 45
type input "700"
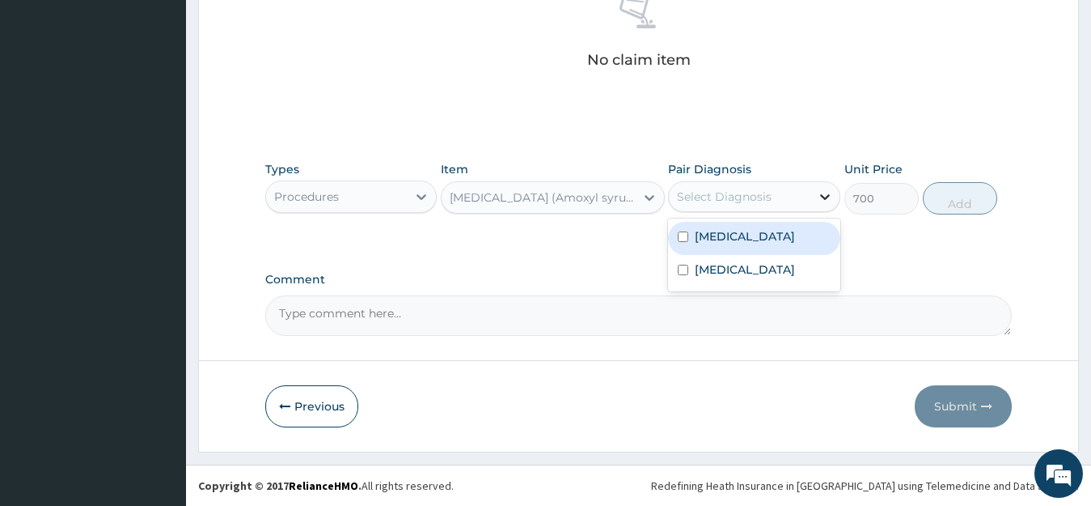
click at [824, 194] on icon at bounding box center [825, 197] width 16 height 16
click at [824, 195] on icon at bounding box center [825, 197] width 16 height 16
click at [824, 193] on icon at bounding box center [825, 197] width 16 height 16
click at [688, 235] on input "checkbox" at bounding box center [683, 236] width 11 height 11
checkbox input "true"
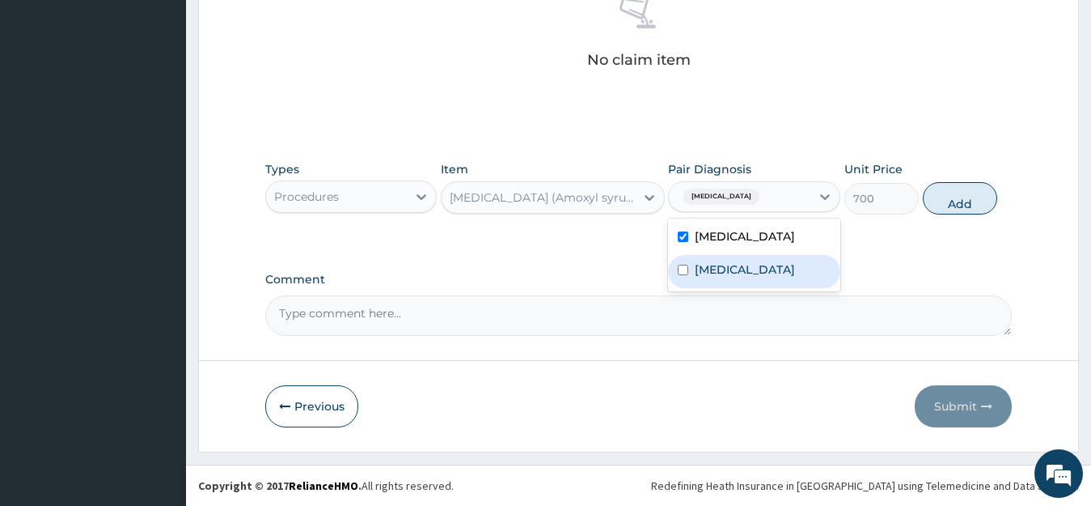
click at [687, 265] on input "checkbox" at bounding box center [683, 270] width 11 height 11
checkbox input "true"
click at [944, 201] on button "Add" at bounding box center [960, 198] width 74 height 32
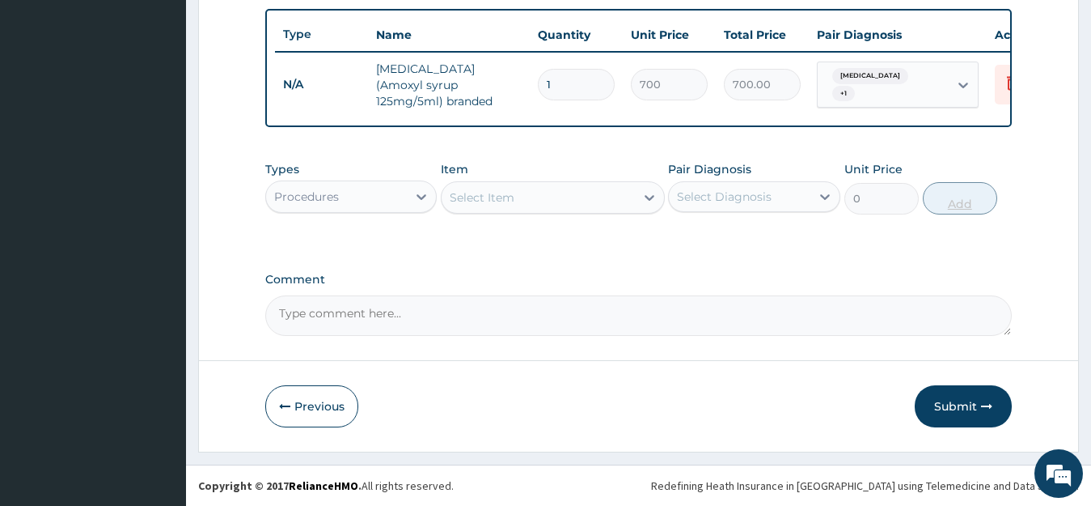
scroll to position [607, 0]
click at [647, 197] on icon at bounding box center [650, 198] width 10 height 6
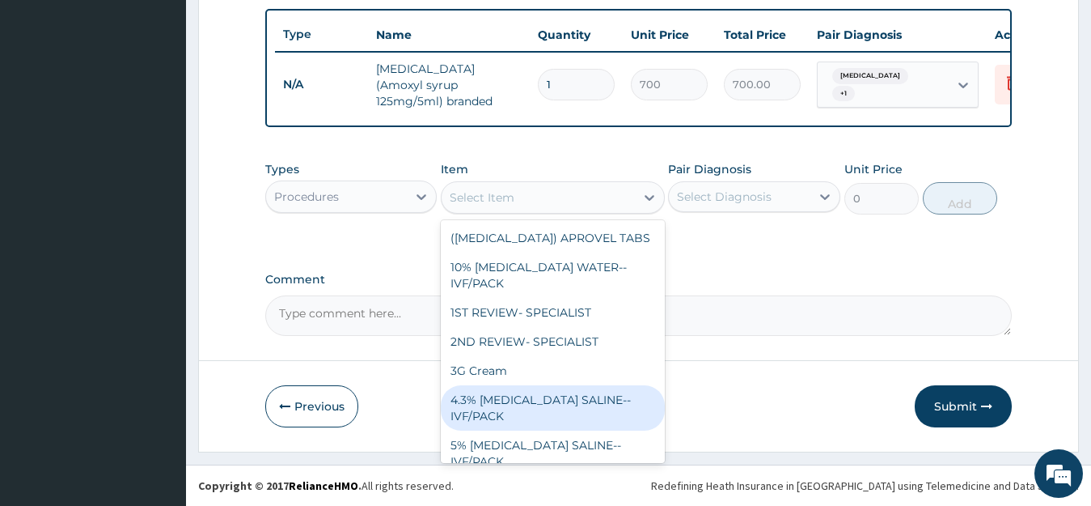
click at [518, 393] on div "4.3% DEXTROSE SALINE--IVF/PACK" at bounding box center [553, 407] width 224 height 45
type input "1000"
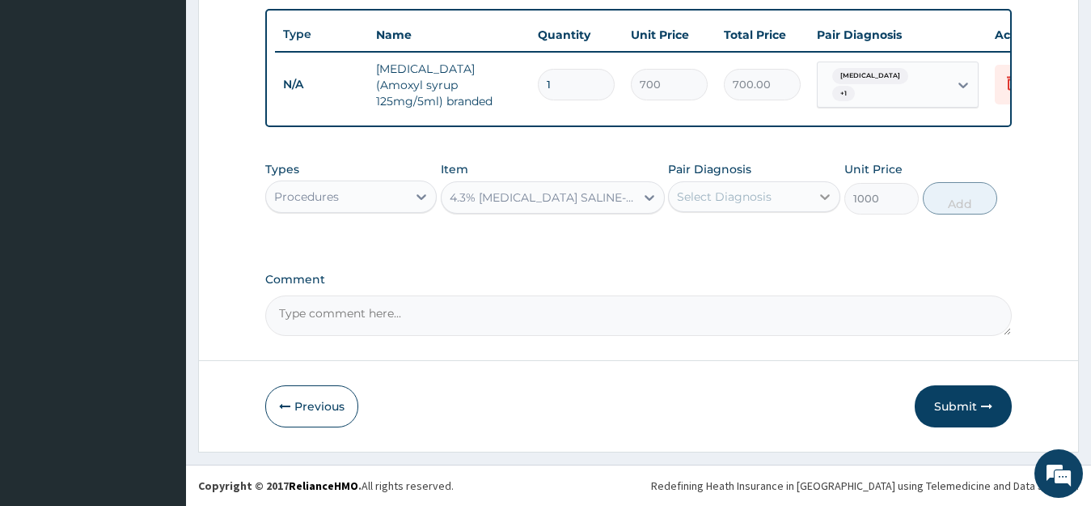
click at [820, 196] on icon at bounding box center [825, 197] width 16 height 16
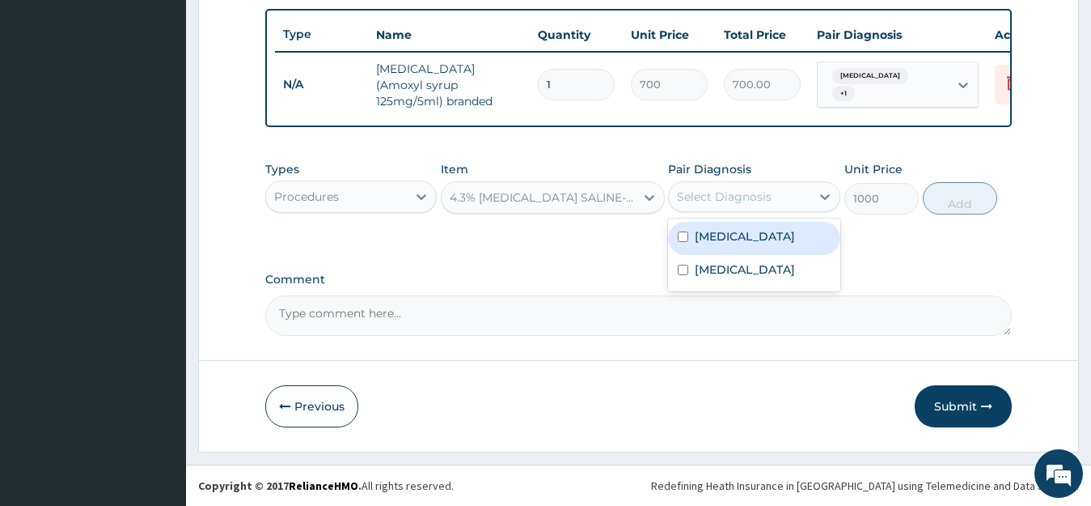
click at [687, 235] on input "checkbox" at bounding box center [683, 236] width 11 height 11
checkbox input "true"
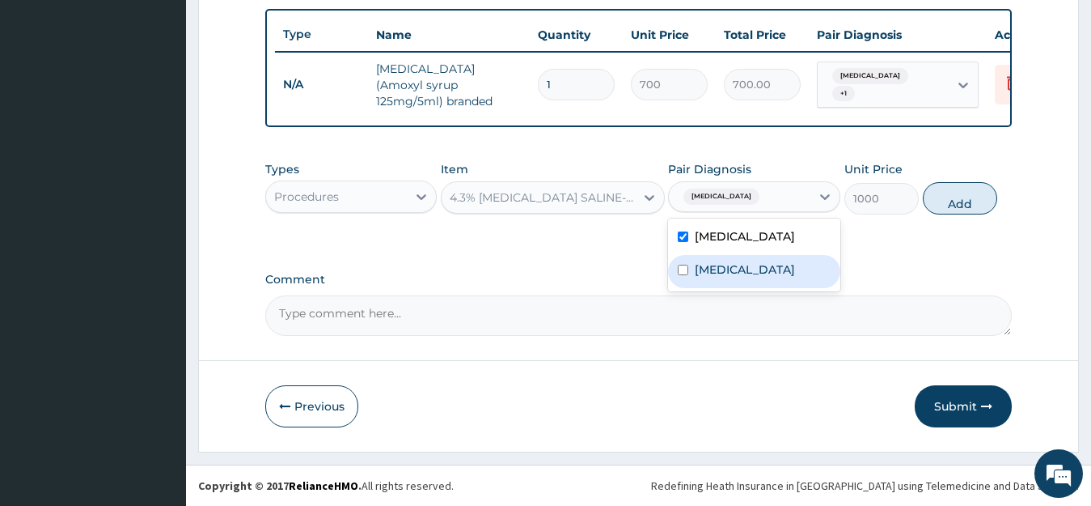
click at [680, 269] on input "checkbox" at bounding box center [683, 270] width 11 height 11
checkbox input "true"
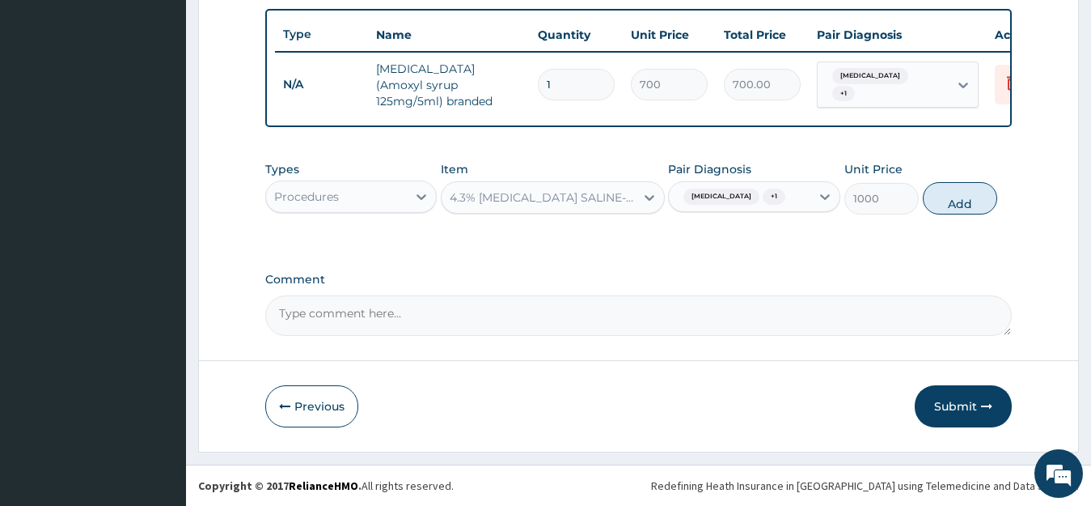
click at [598, 69] on input "1" at bounding box center [576, 85] width 77 height 32
type input "0.00"
type input "7"
type input "4900.00"
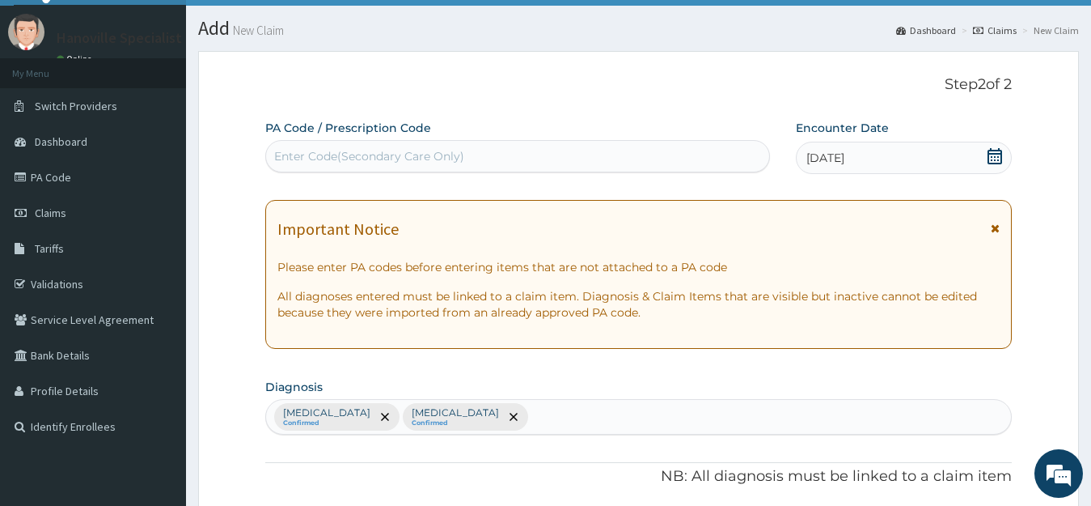
scroll to position [13, 0]
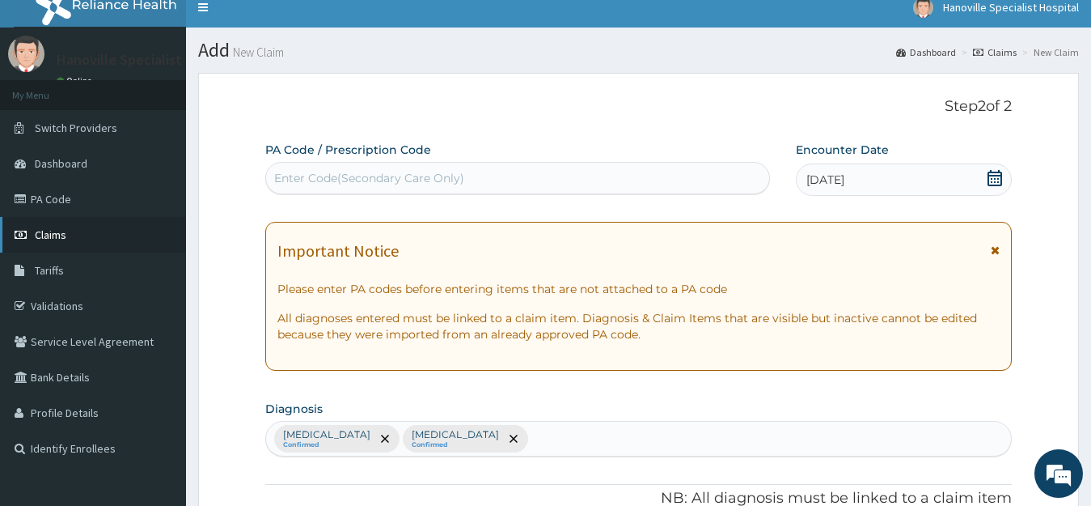
type input "7"
click at [67, 244] on link "Claims" at bounding box center [93, 235] width 186 height 36
